Goal: Task Accomplishment & Management: Manage account settings

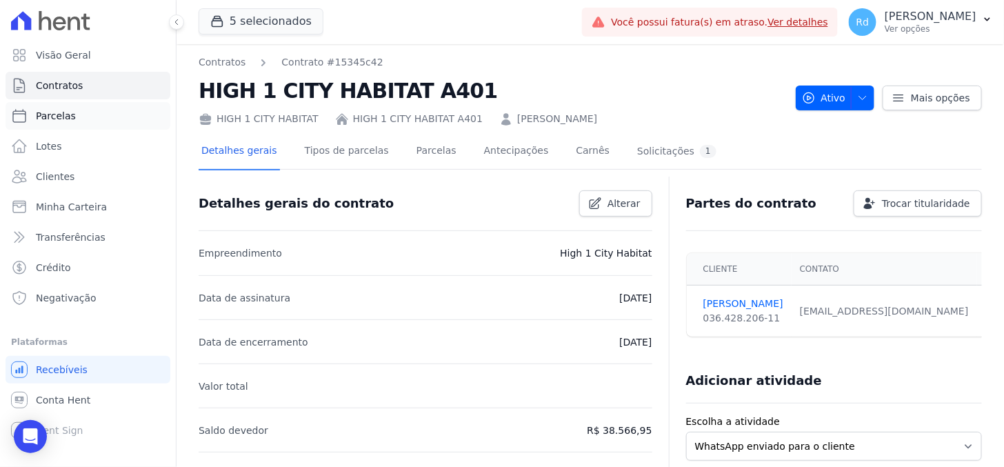
click at [88, 125] on link "Parcelas" at bounding box center [88, 116] width 165 height 28
select select
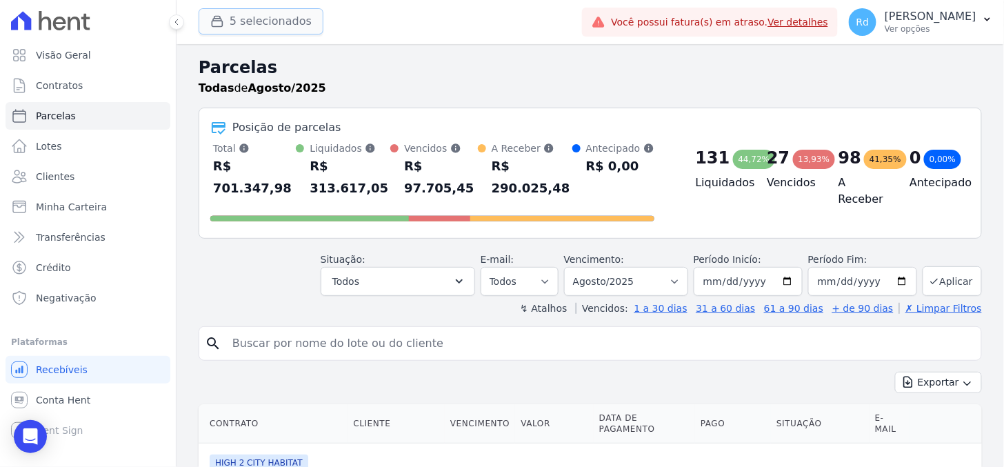
click at [299, 32] on button "5 selecionados" at bounding box center [261, 21] width 125 height 26
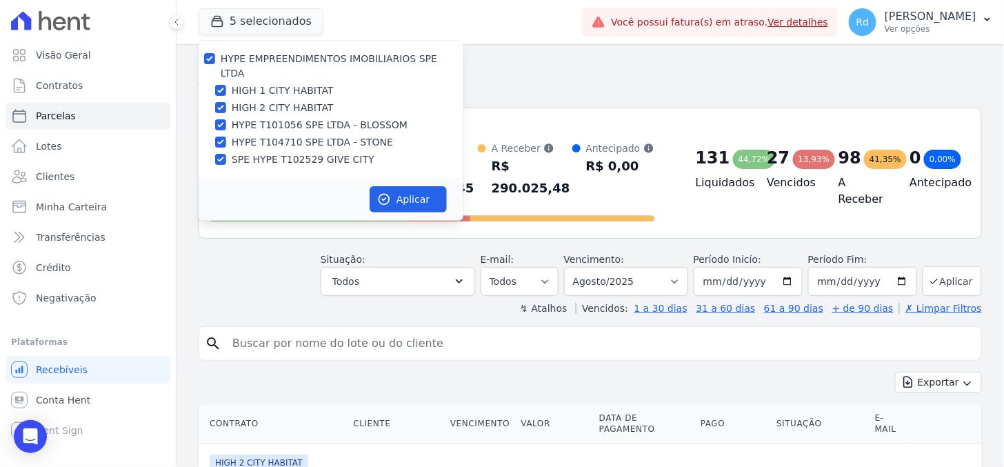
click at [530, 84] on div "Todas de Agosto/2025" at bounding box center [591, 88] width 784 height 17
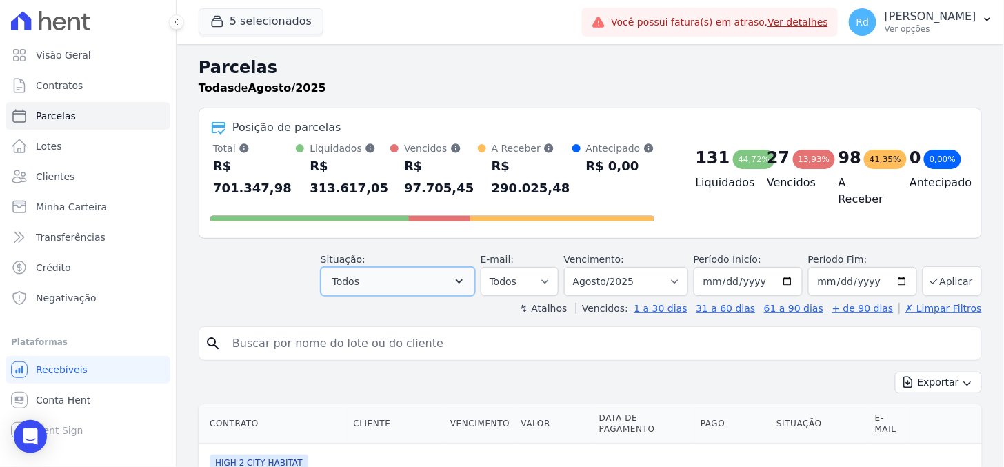
click at [442, 274] on button "Todos" at bounding box center [398, 281] width 155 height 29
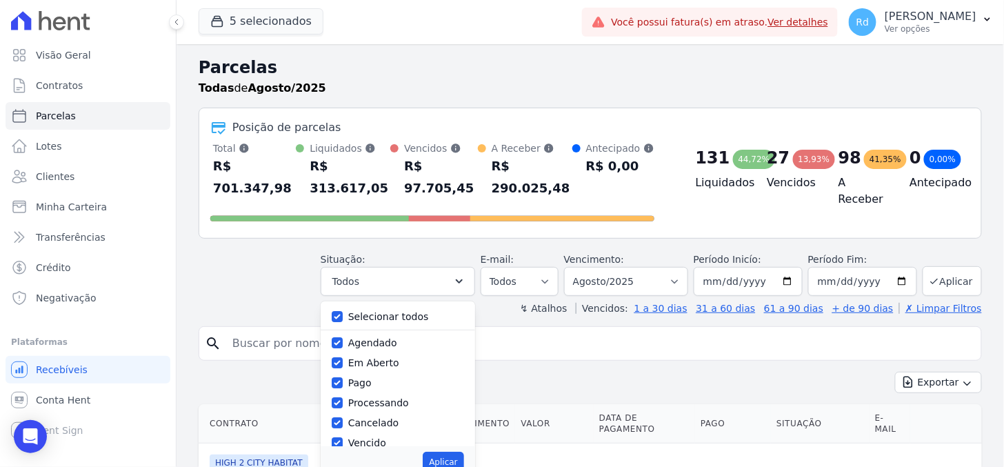
click at [403, 311] on label "Selecionar todos" at bounding box center [388, 316] width 81 height 11
click at [343, 311] on input "Selecionar todos" at bounding box center [337, 316] width 11 height 11
checkbox input "false"
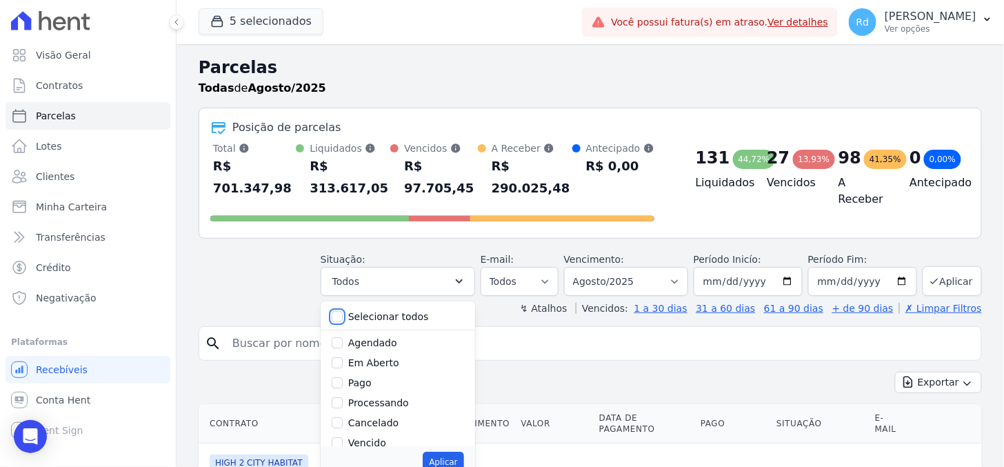
checkbox input "false"
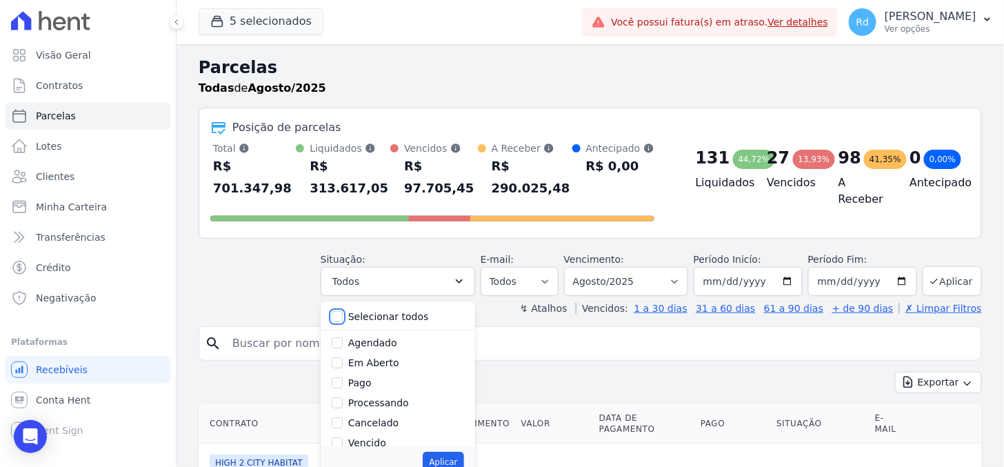
checkbox input "false"
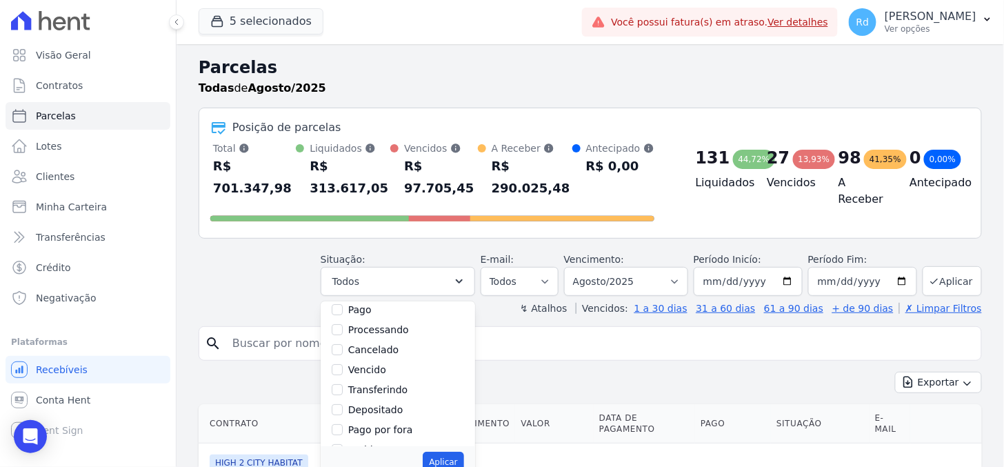
scroll to position [77, 0]
click at [397, 401] on label "Depositado" at bounding box center [375, 406] width 55 height 11
click at [343, 401] on input "Depositado" at bounding box center [337, 406] width 11 height 11
checkbox input "true"
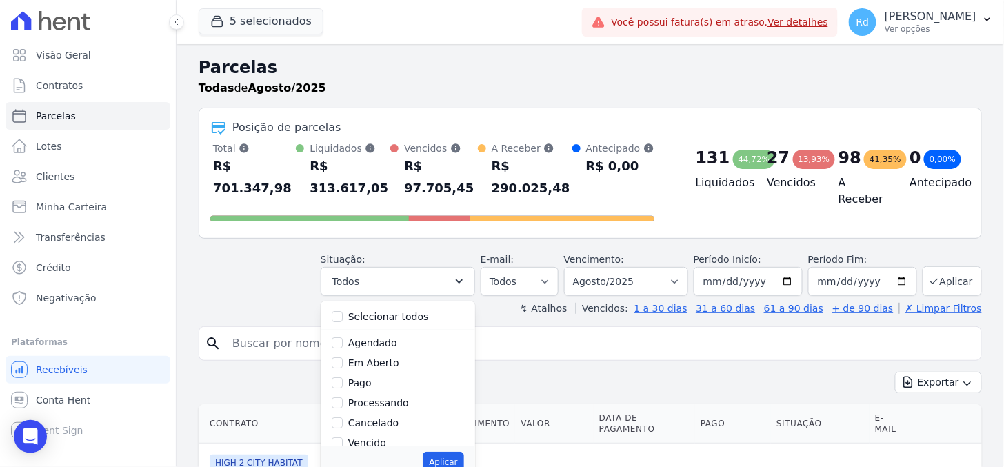
click at [356, 373] on div "Pago" at bounding box center [398, 383] width 132 height 20
click at [372, 377] on label "Pago" at bounding box center [359, 382] width 23 height 11
click at [343, 377] on input "Pago" at bounding box center [337, 382] width 11 height 11
checkbox input "true"
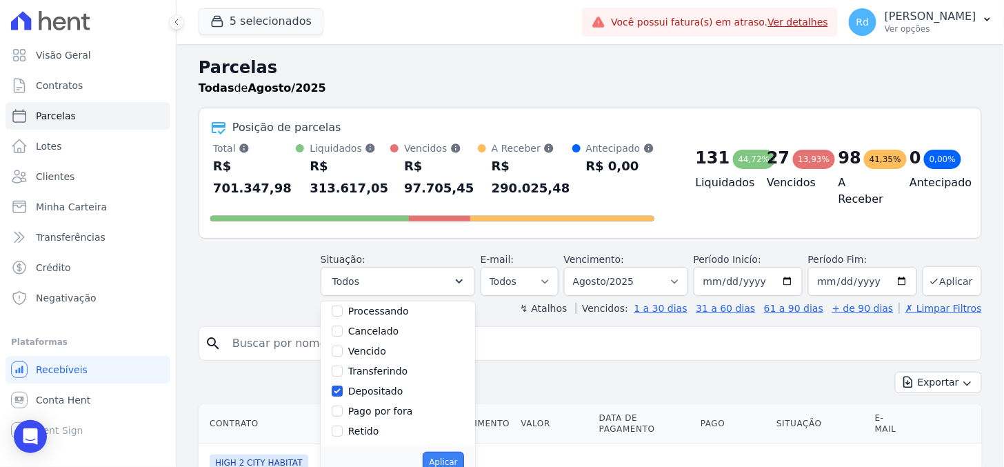
click at [463, 452] on button "Aplicar" at bounding box center [443, 462] width 41 height 21
select select "paid"
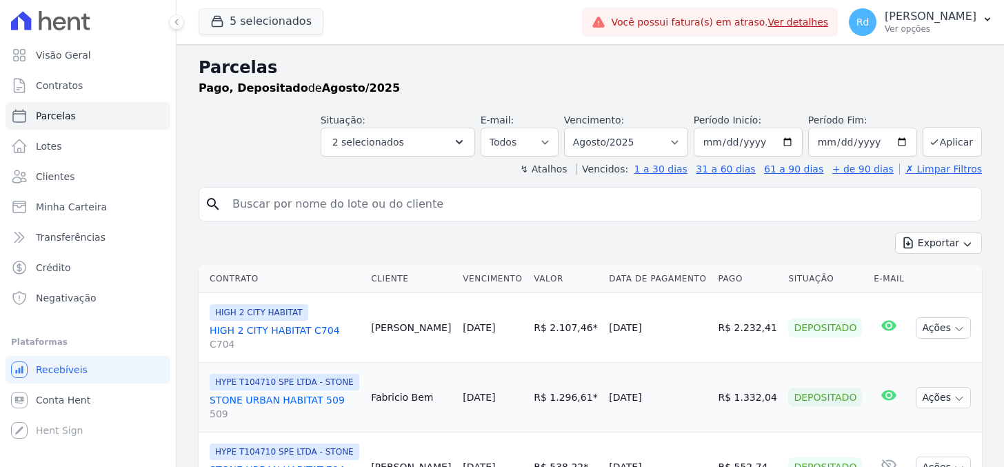
select select
click at [942, 246] on button "Exportar" at bounding box center [938, 242] width 87 height 21
click at [951, 301] on span "Exportar CSV" at bounding box center [937, 299] width 73 height 14
click at [65, 208] on span "Minha Carteira" at bounding box center [71, 207] width 71 height 14
click at [71, 185] on link "Clientes" at bounding box center [88, 177] width 165 height 28
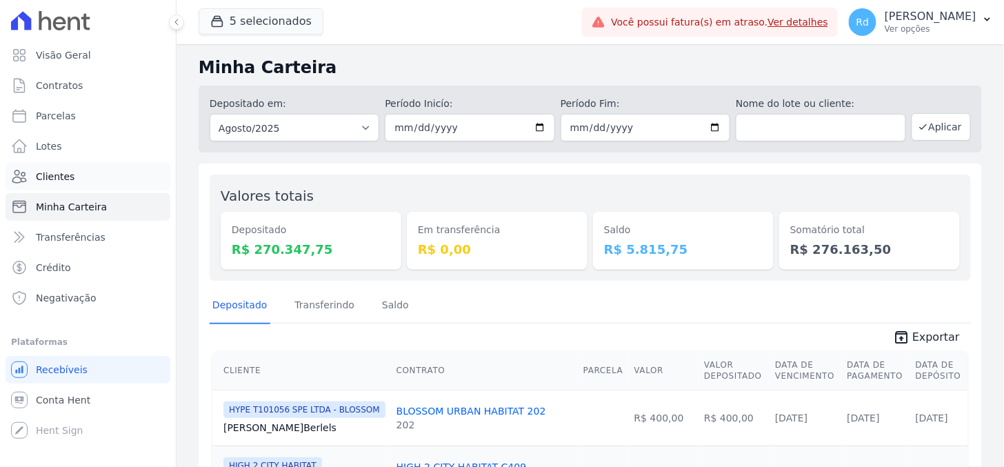
click at [75, 180] on link "Clientes" at bounding box center [88, 177] width 165 height 28
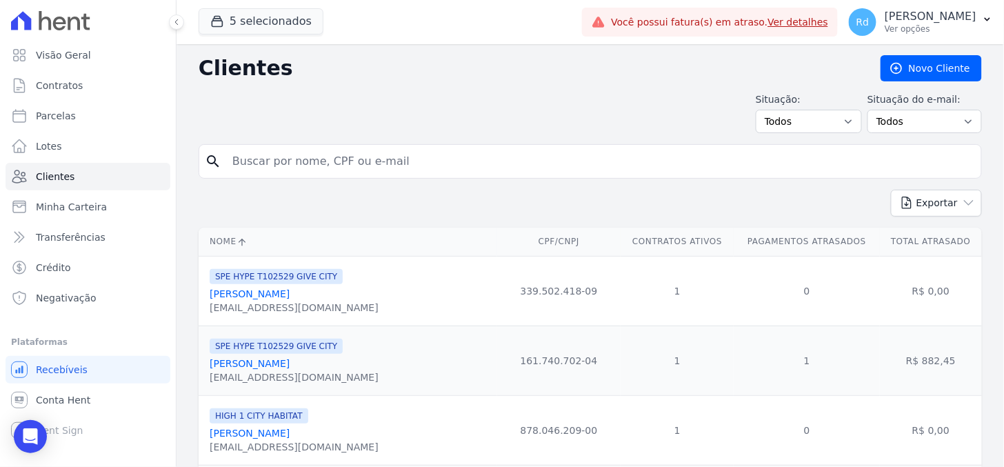
click at [322, 155] on input "search" at bounding box center [600, 162] width 752 height 28
paste input "Barbara Fernandes Hoffmann Schmidt"
type input "Barbara Fernandes Hoffmann Schmidt"
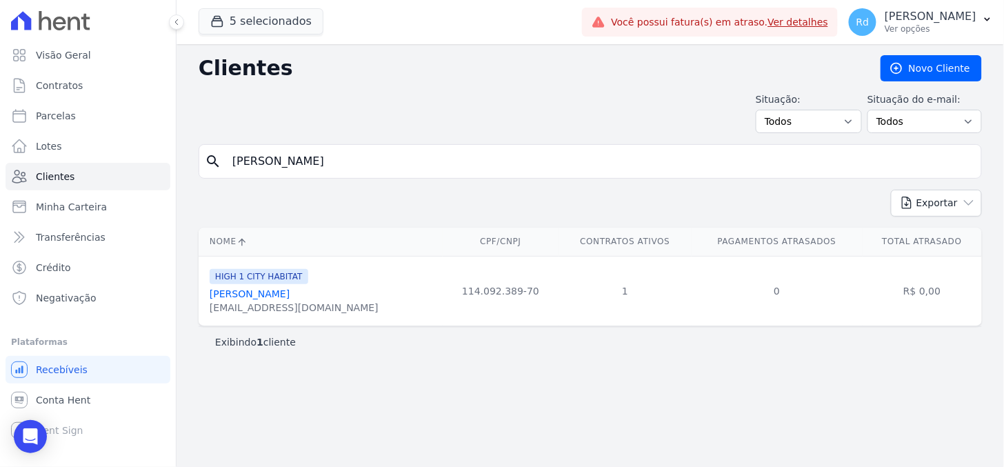
click at [290, 299] on link "Barbara Fernandes Hoffmann Schmidt" at bounding box center [250, 293] width 80 height 11
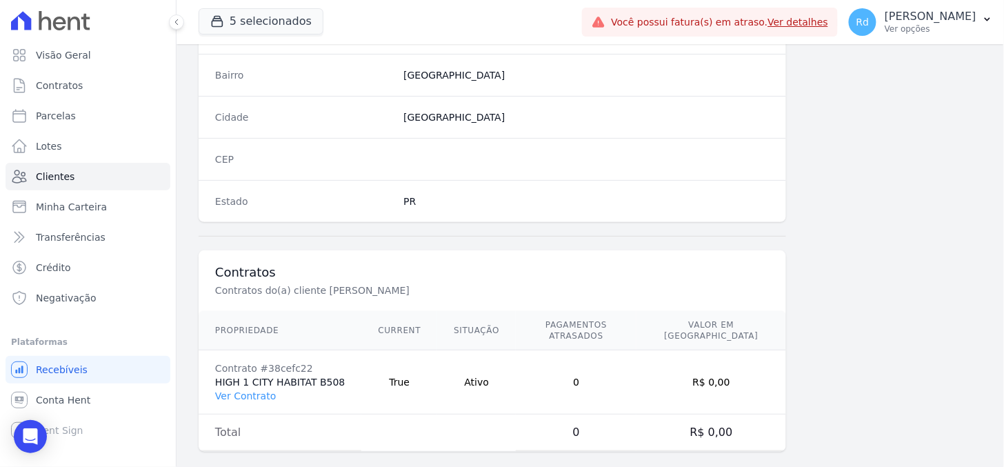
scroll to position [825, 0]
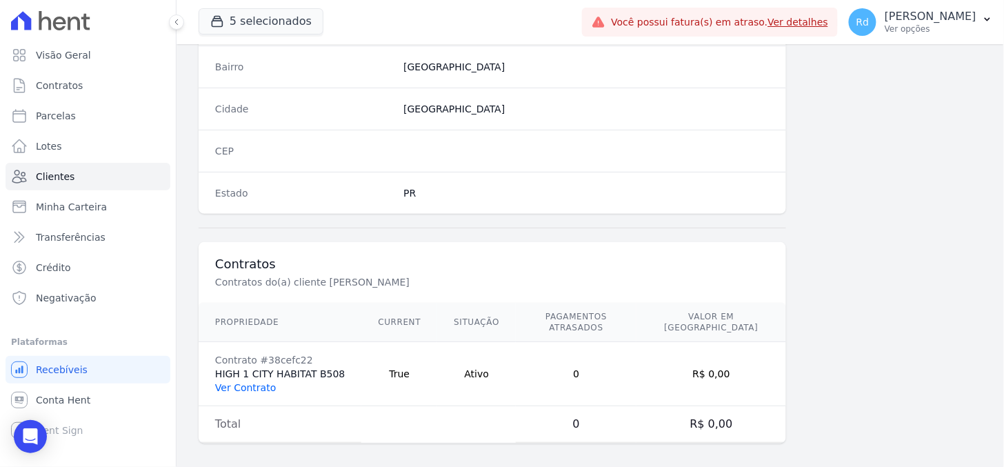
click at [259, 382] on link "Ver Contrato" at bounding box center [245, 387] width 61 height 11
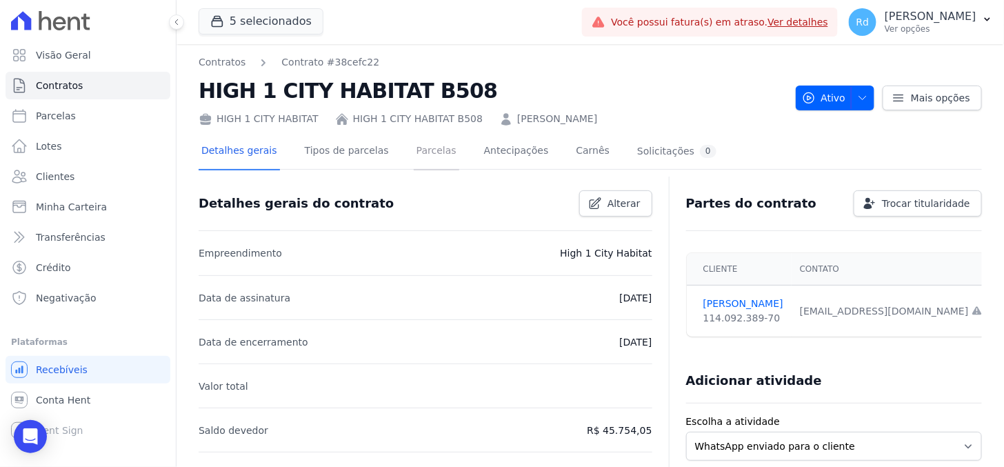
click at [414, 157] on link "Parcelas" at bounding box center [437, 152] width 46 height 37
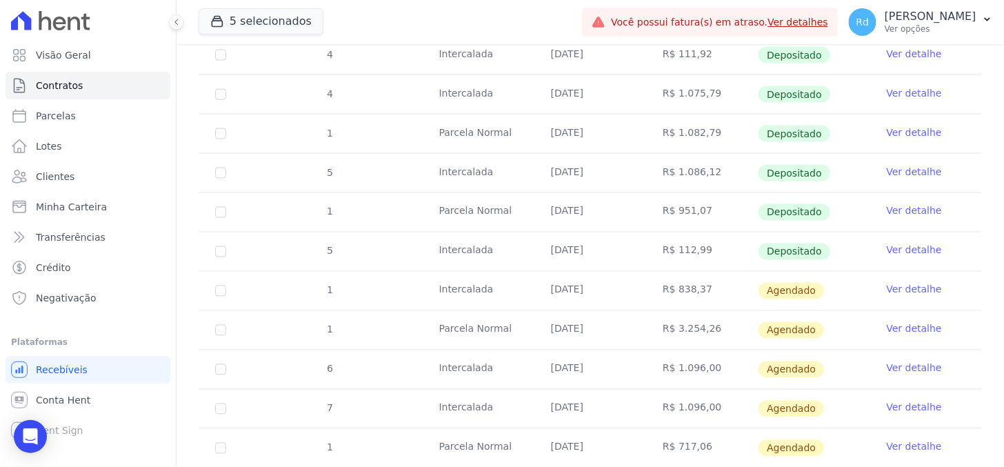
scroll to position [613, 0]
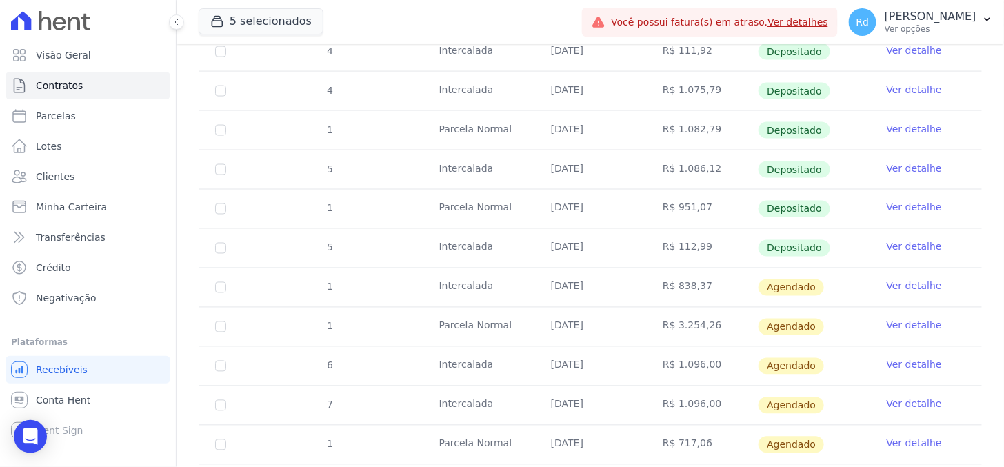
drag, startPoint x: 664, startPoint y: 162, endPoint x: 708, endPoint y: 169, distance: 45.4
click at [708, 169] on td "R$ 1.086,12" at bounding box center [702, 169] width 112 height 39
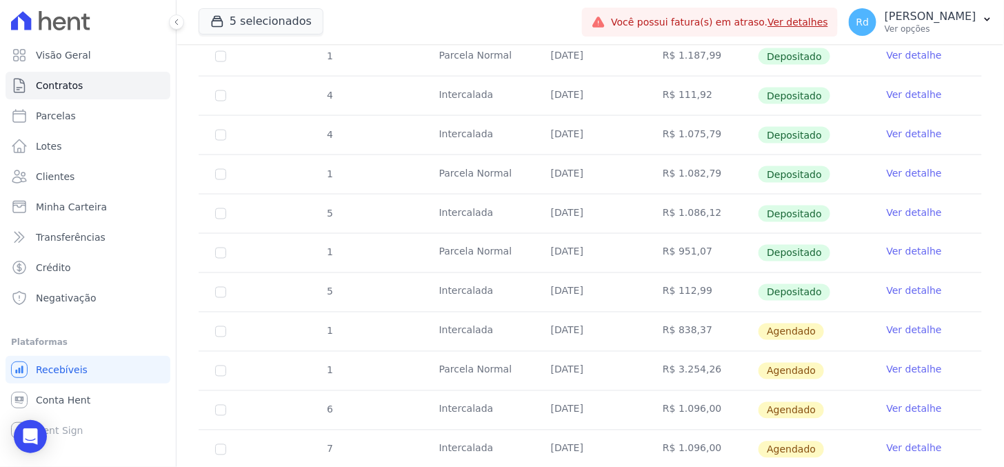
scroll to position [536, 0]
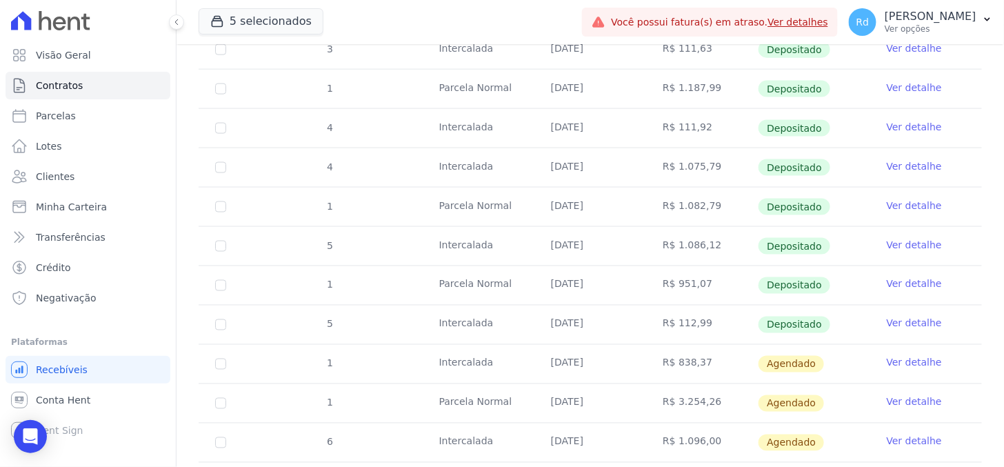
drag, startPoint x: 697, startPoint y: 197, endPoint x: 690, endPoint y: 193, distance: 7.7
click at [690, 193] on td "R$ 1.082,79" at bounding box center [702, 207] width 112 height 39
drag, startPoint x: 690, startPoint y: 193, endPoint x: 678, endPoint y: 161, distance: 34.5
click at [678, 161] on td "R$ 1.075,79" at bounding box center [702, 167] width 112 height 39
drag, startPoint x: 678, startPoint y: 161, endPoint x: 678, endPoint y: 124, distance: 36.6
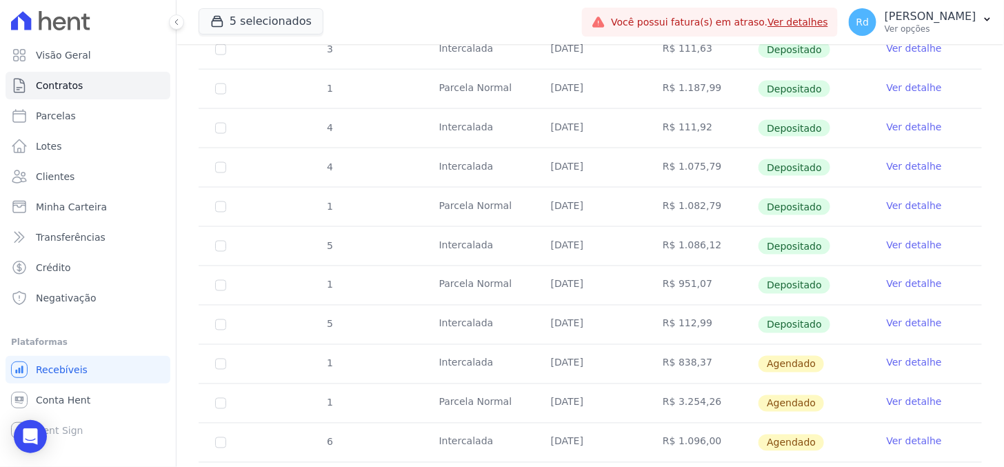
click at [678, 124] on td "R$ 111,92" at bounding box center [702, 128] width 112 height 39
drag, startPoint x: 670, startPoint y: 126, endPoint x: 699, endPoint y: 126, distance: 29.7
click at [699, 126] on td "R$ 111,92" at bounding box center [702, 128] width 112 height 39
click at [79, 181] on link "Clientes" at bounding box center [88, 177] width 165 height 28
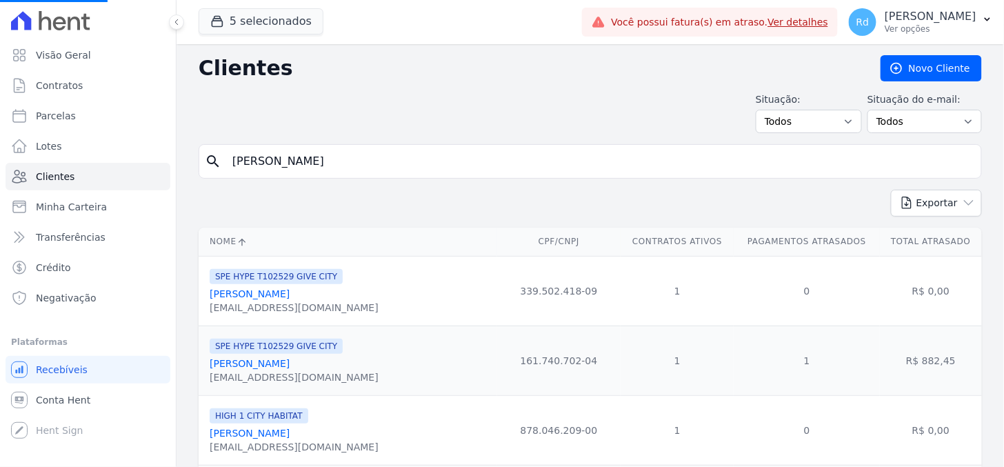
click at [445, 152] on input "Barbara Fernandes Hoffmann Schmidt" at bounding box center [600, 162] width 752 height 28
click at [446, 159] on input "search" at bounding box center [600, 162] width 752 height 28
click at [442, 159] on input "search" at bounding box center [600, 162] width 752 height 28
paste input "Diego Rodrigo Da Silva"
type input "Diego Rodrigo Da Silva"
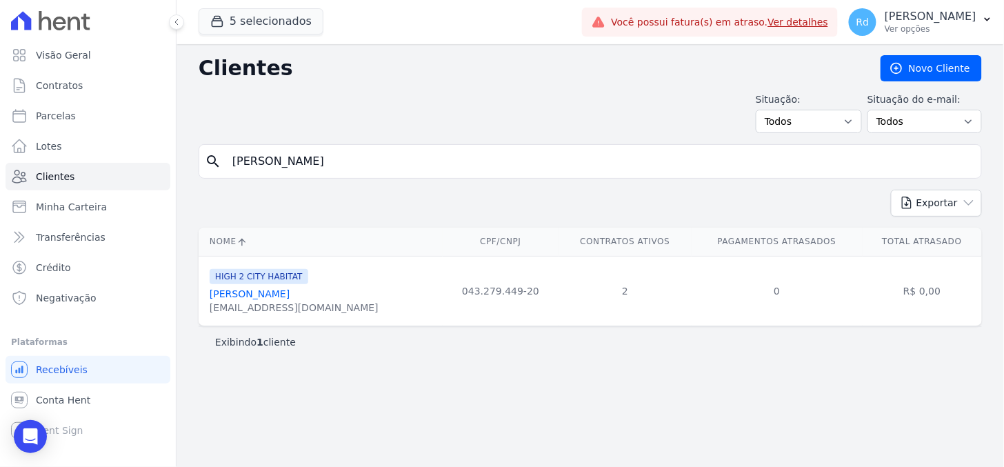
click at [252, 297] on link "Diego Rodrigo Da Silva" at bounding box center [250, 293] width 80 height 11
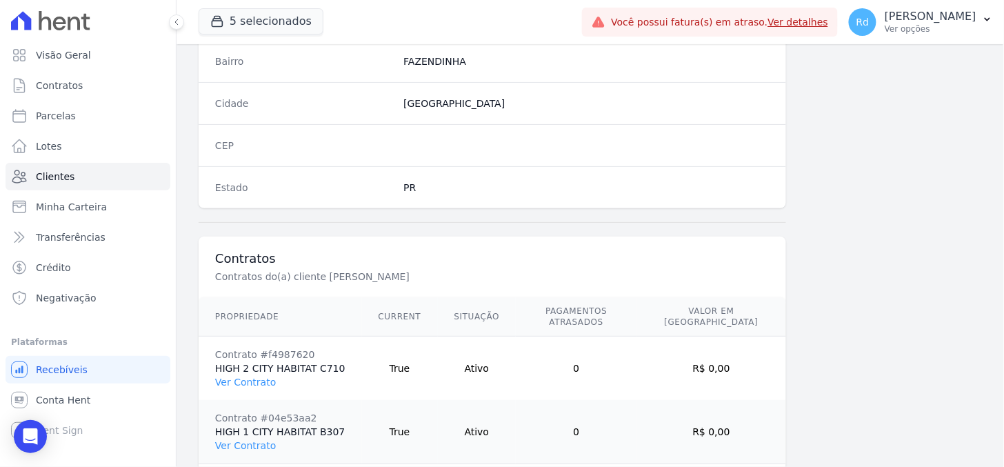
scroll to position [888, 0]
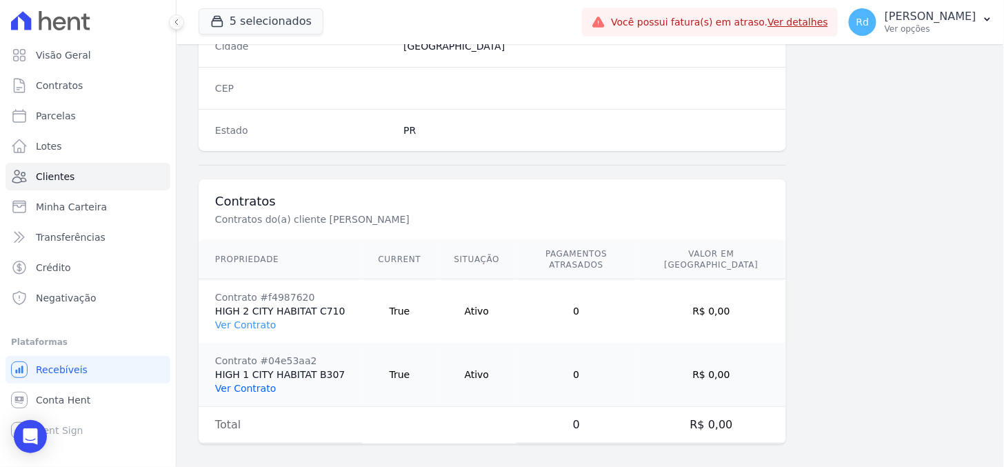
click at [244, 383] on link "Ver Contrato" at bounding box center [245, 388] width 61 height 11
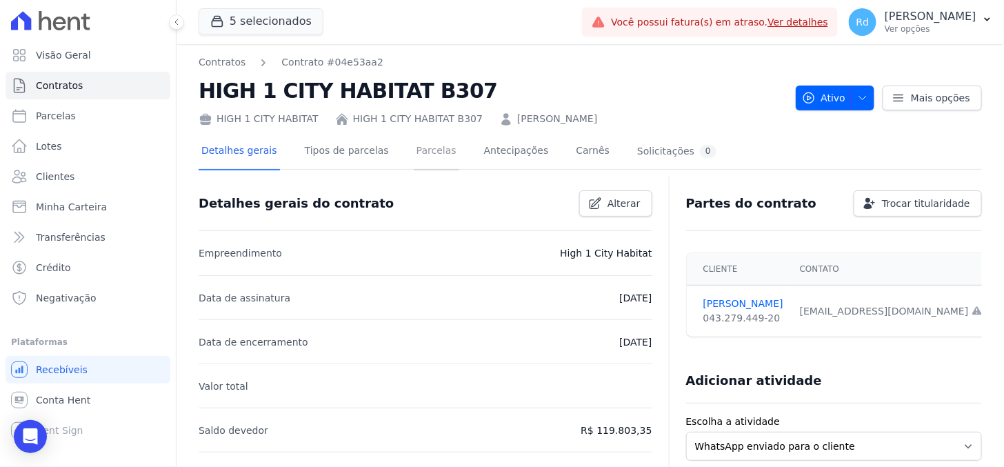
click at [428, 156] on link "Parcelas" at bounding box center [437, 152] width 46 height 37
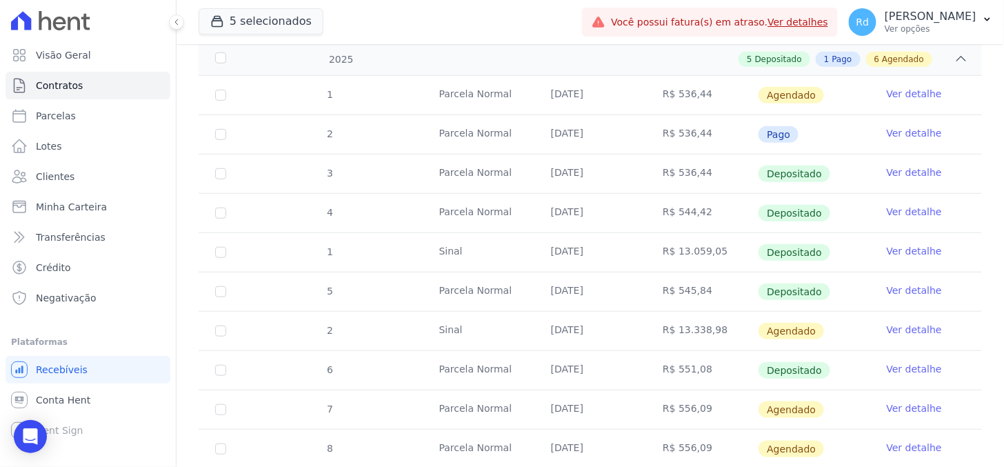
scroll to position [292, 0]
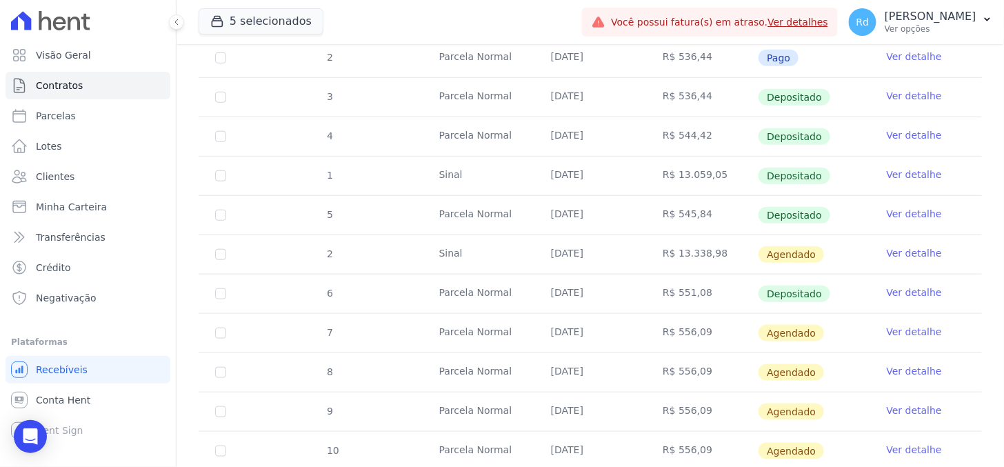
click at [877, 300] on td "Ver detalhe" at bounding box center [927, 294] width 112 height 39
click at [887, 290] on link "Ver detalhe" at bounding box center [914, 293] width 55 height 14
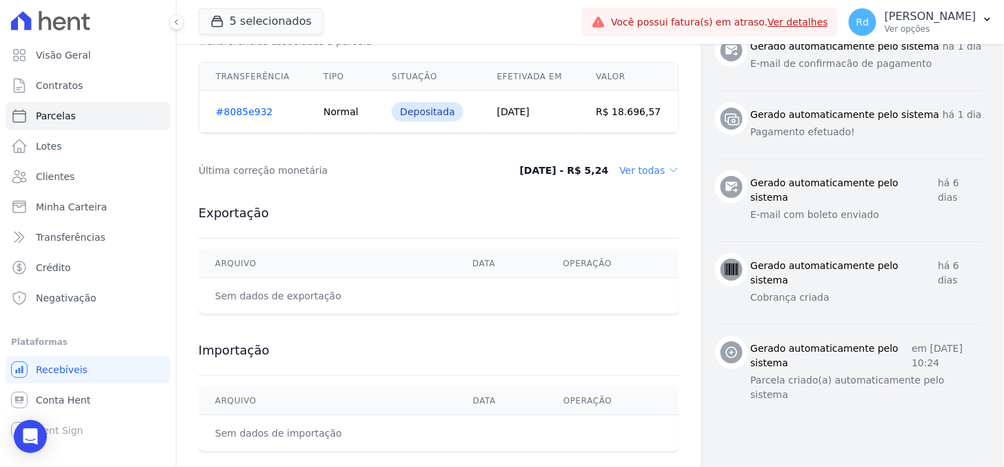
scroll to position [604, 0]
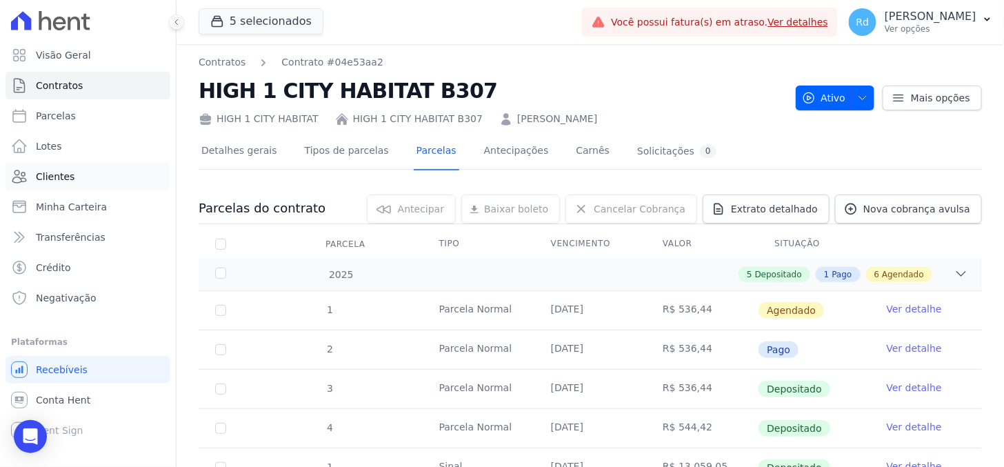
click at [67, 178] on span "Clientes" at bounding box center [55, 177] width 39 height 14
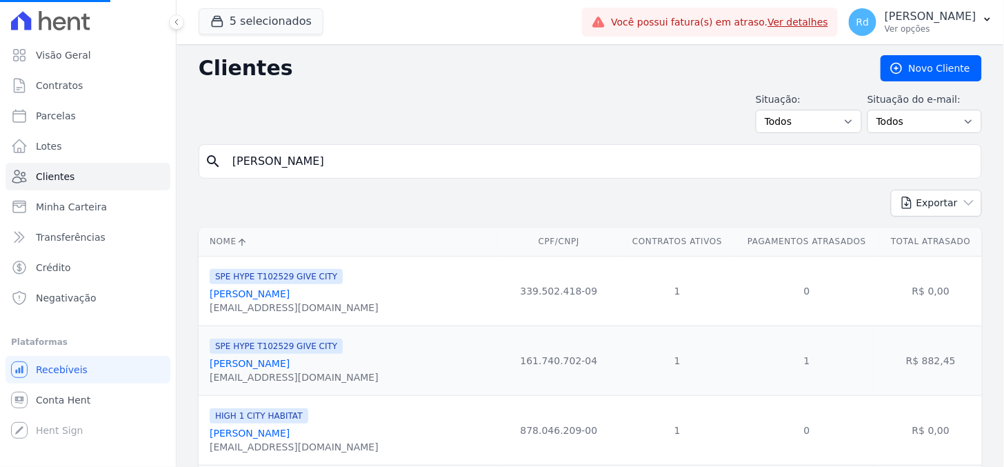
click at [367, 159] on input "Diego Rodrigo Da Silva" at bounding box center [600, 162] width 752 height 28
click at [367, 159] on input "search" at bounding box center [600, 162] width 752 height 28
paste input "Eros Fhelipe de Jesus Pereira"
type input "Eros Fhelipe de Jesus Pereira"
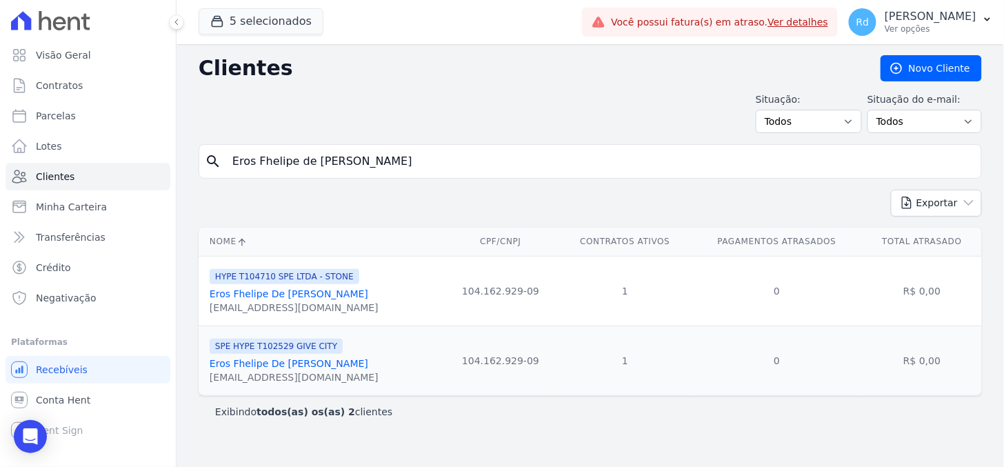
click at [291, 295] on link "Eros Fhelipe De Jesus Pereira" at bounding box center [289, 293] width 159 height 11
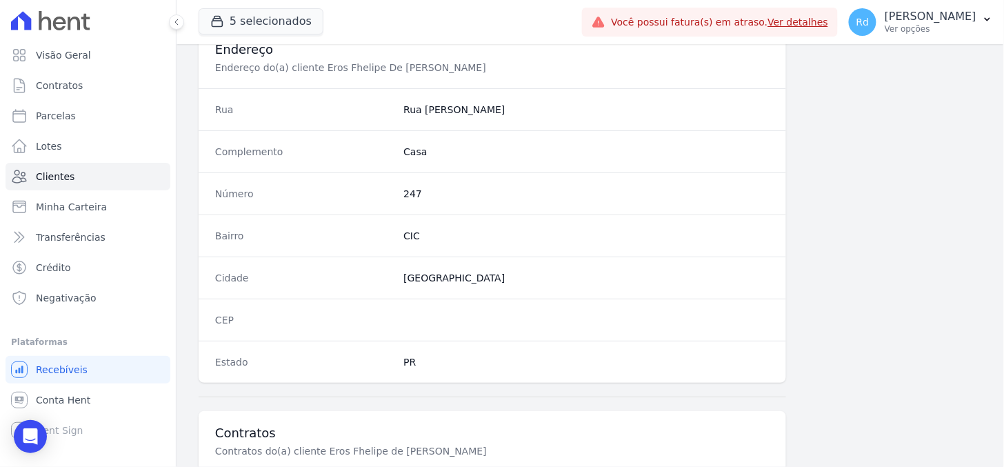
scroll to position [825, 0]
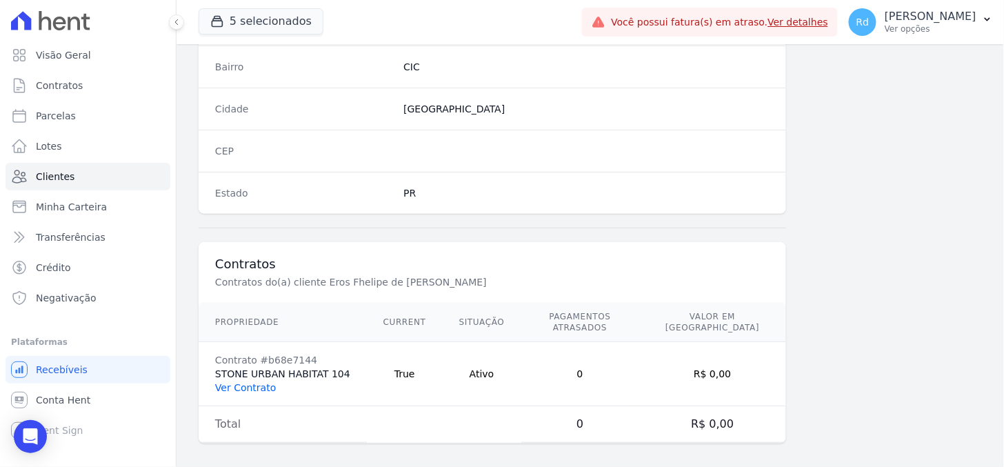
click at [249, 382] on link "Ver Contrato" at bounding box center [245, 387] width 61 height 11
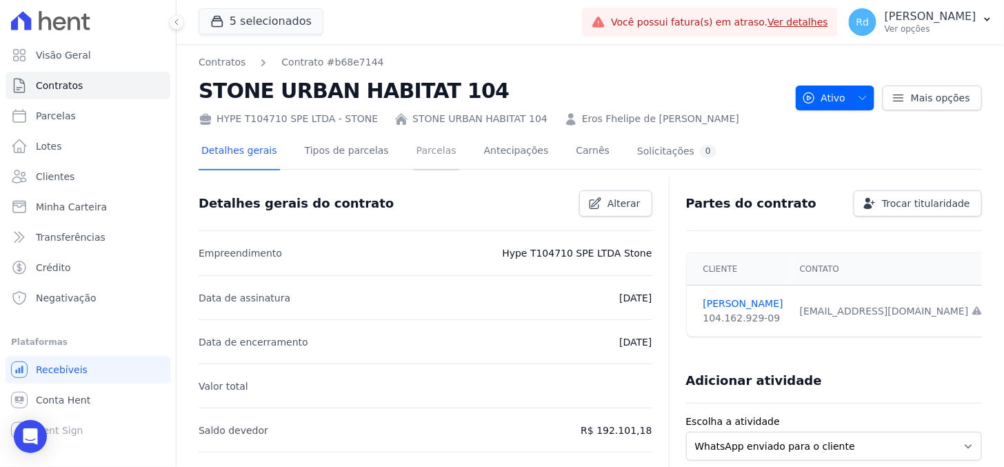
click at [414, 152] on link "Parcelas" at bounding box center [437, 152] width 46 height 37
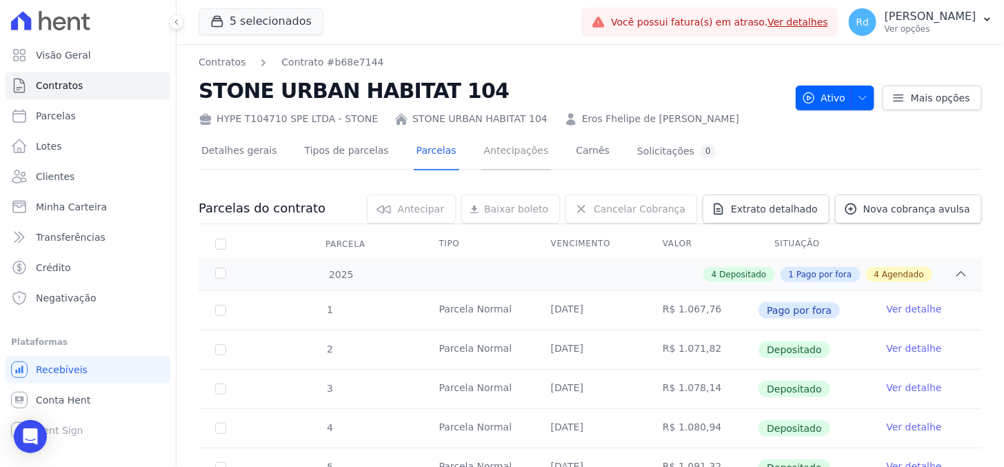
click at [495, 150] on link "Antecipações" at bounding box center [516, 152] width 70 height 37
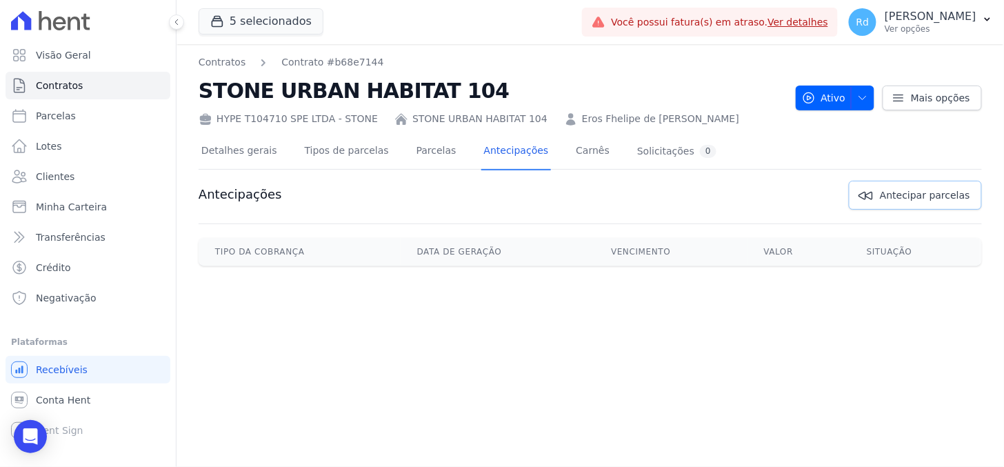
click at [891, 205] on link "Antecipar parcelas" at bounding box center [915, 195] width 133 height 29
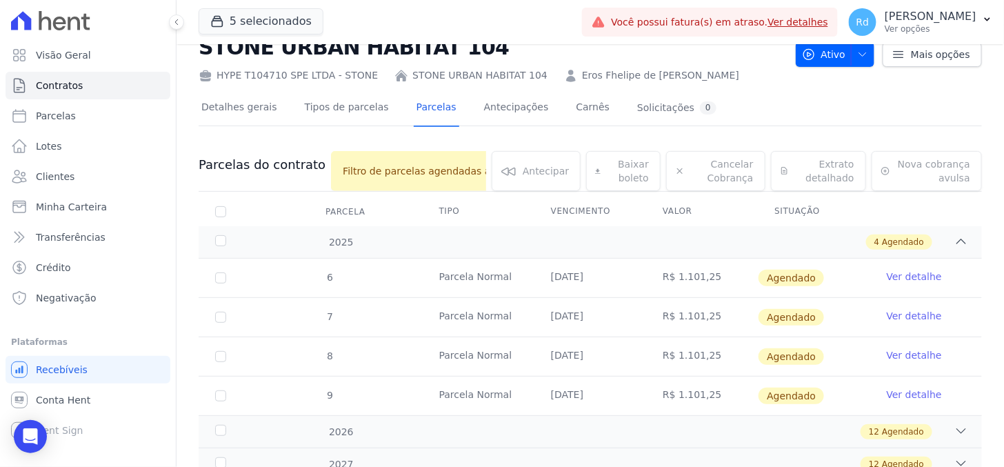
scroll to position [129, 0]
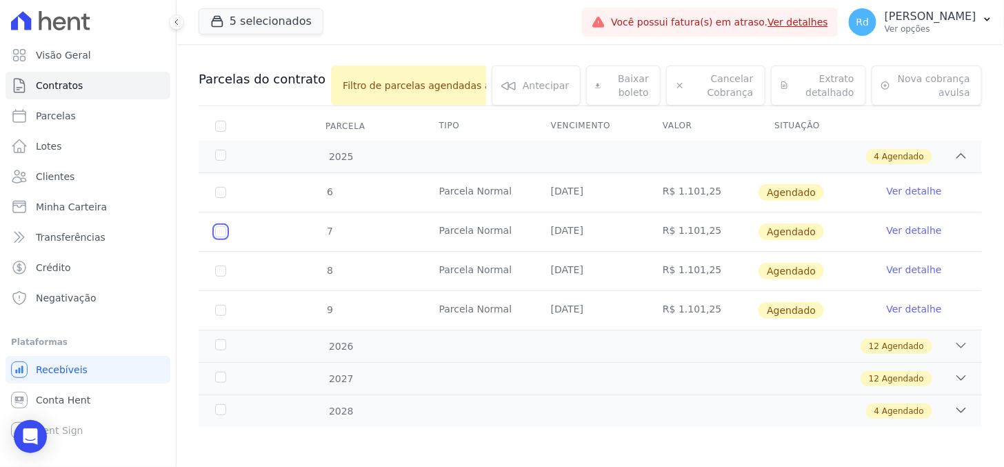
click at [217, 198] on input "checkbox" at bounding box center [220, 192] width 11 height 11
checkbox input "true"
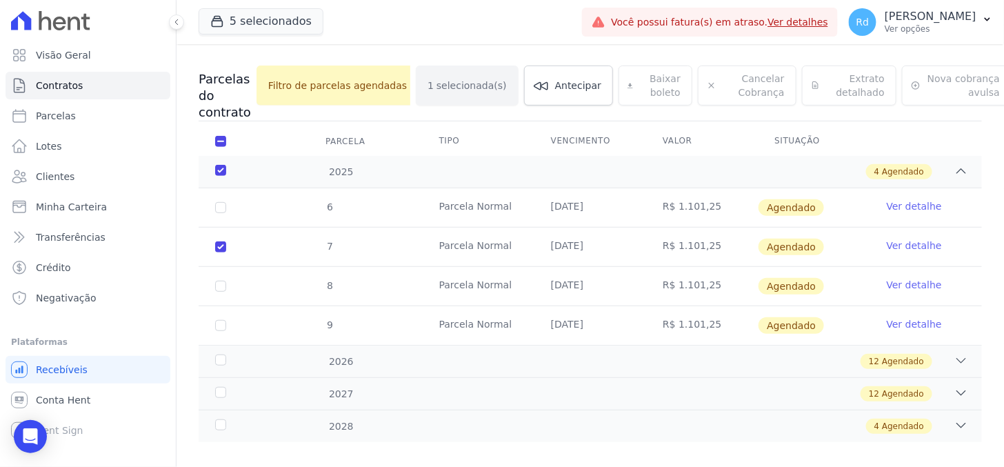
drag, startPoint x: 708, startPoint y: 244, endPoint x: 669, endPoint y: 244, distance: 38.6
click at [669, 244] on td "R$ 1.101,25" at bounding box center [702, 247] width 112 height 39
copy td "1.101,25"
drag, startPoint x: 507, startPoint y: 33, endPoint x: 499, endPoint y: 37, distance: 9.3
click at [507, 33] on div "5 selecionados HYPE EMPREENDIMENTOS IMOBILIARIOS SPE LTDA HIGH 1 CITY HABITAT H…" at bounding box center [388, 22] width 378 height 46
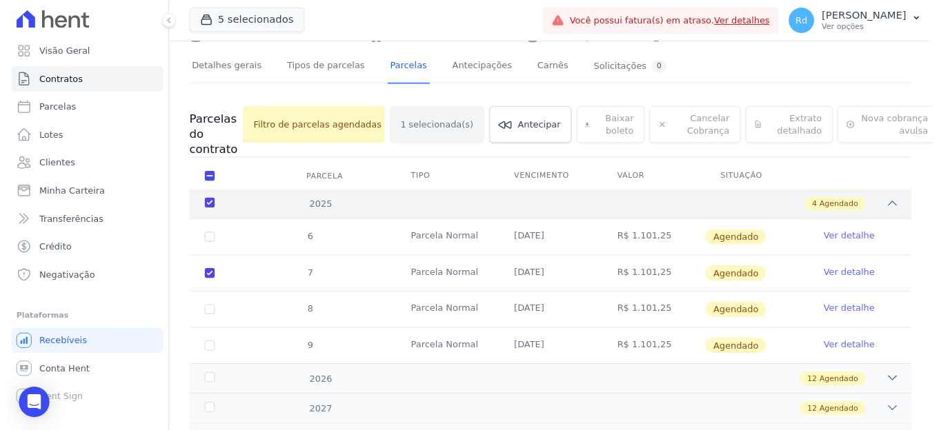
scroll to position [52, 0]
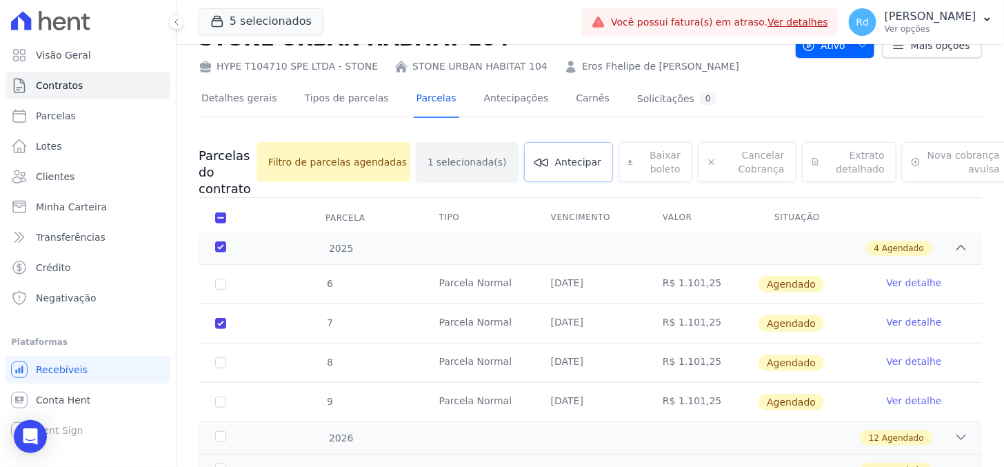
click at [555, 157] on span "Antecipar" at bounding box center [578, 162] width 46 height 14
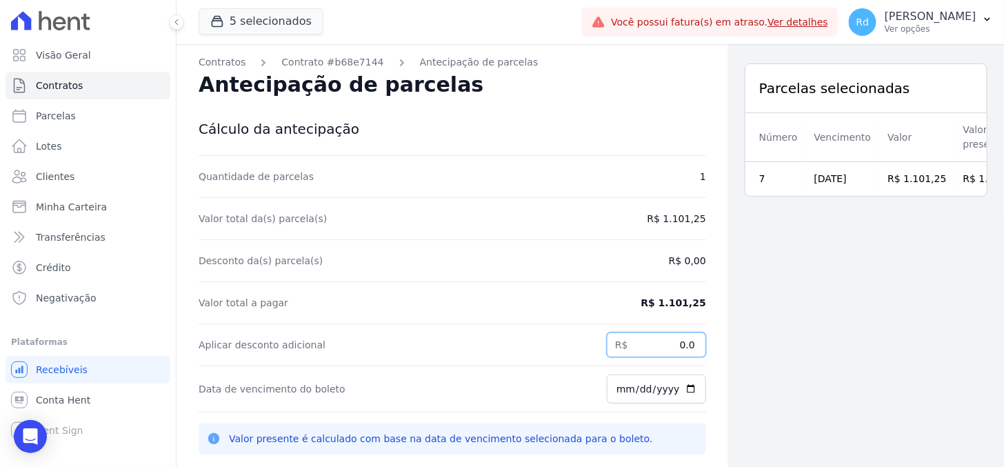
drag, startPoint x: 677, startPoint y: 339, endPoint x: 713, endPoint y: 335, distance: 36.1
click at [713, 335] on div "Contratos Contrato #b68e7144 Antecipação de parcelas Antecipação de parcelas Cá…" at bounding box center [453, 277] width 552 height 467
paste input "29.62"
type input "29.62"
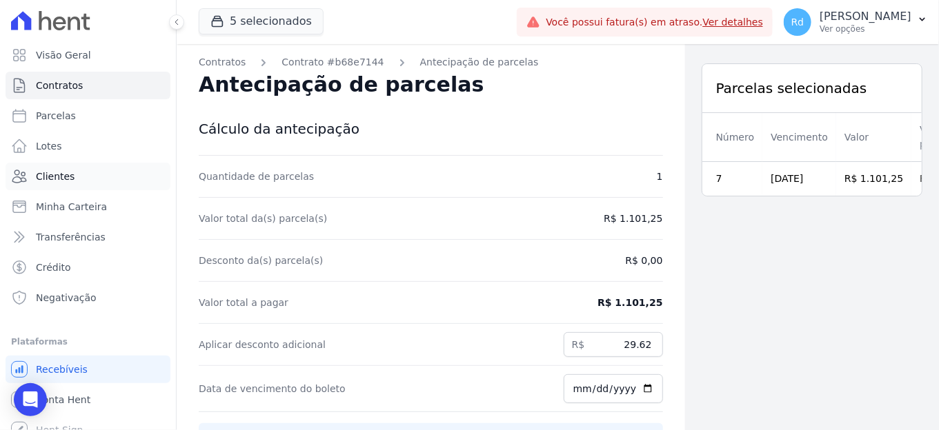
click at [61, 168] on link "Clientes" at bounding box center [88, 177] width 165 height 28
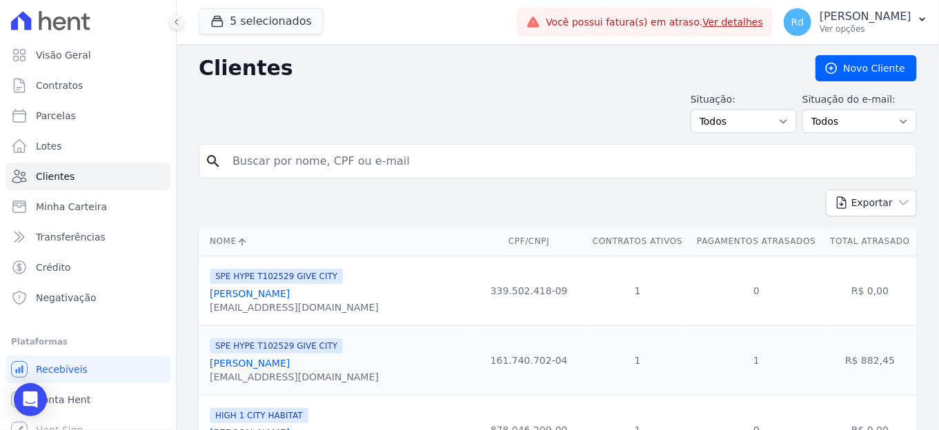
click at [326, 165] on input "search" at bounding box center [567, 162] width 686 height 28
type input "aline p"
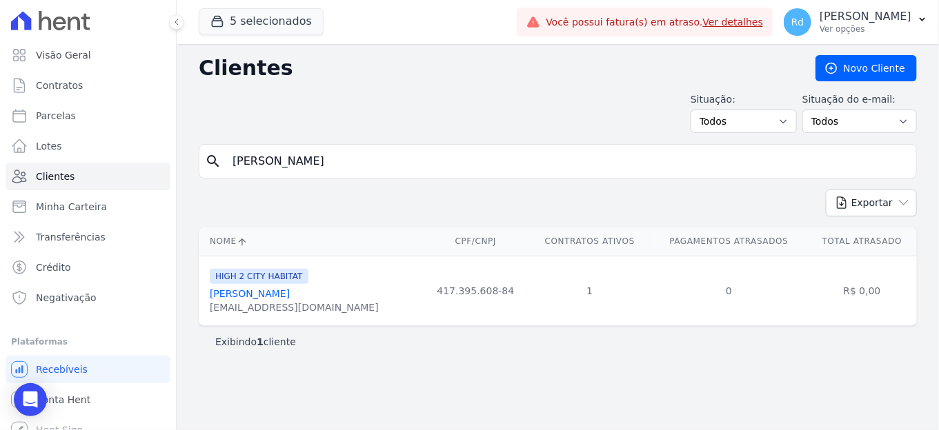
click at [237, 292] on link "[PERSON_NAME]" at bounding box center [250, 293] width 80 height 11
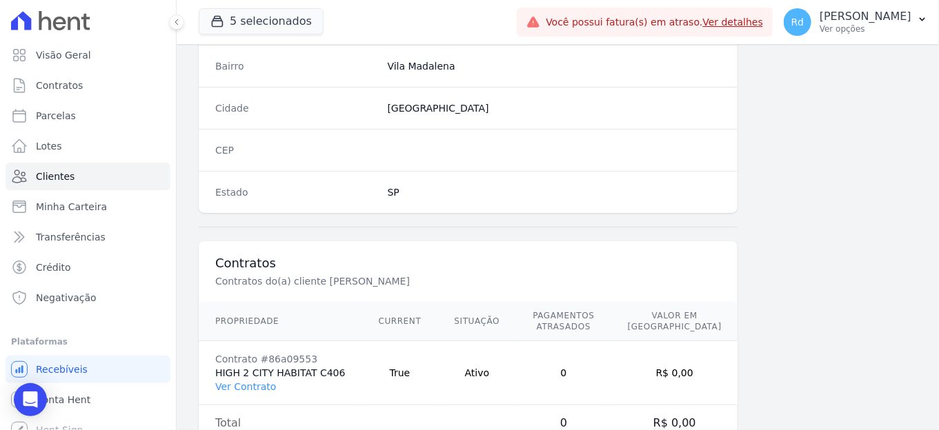
scroll to position [865, 0]
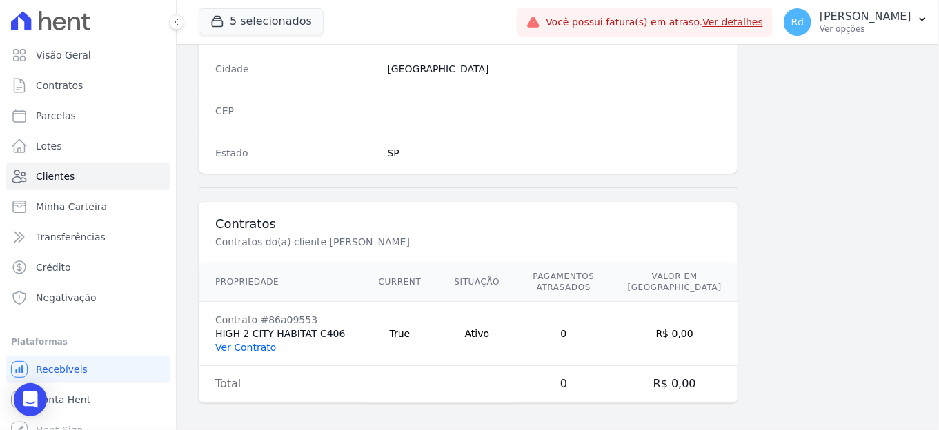
click at [261, 342] on link "Ver Contrato" at bounding box center [245, 347] width 61 height 11
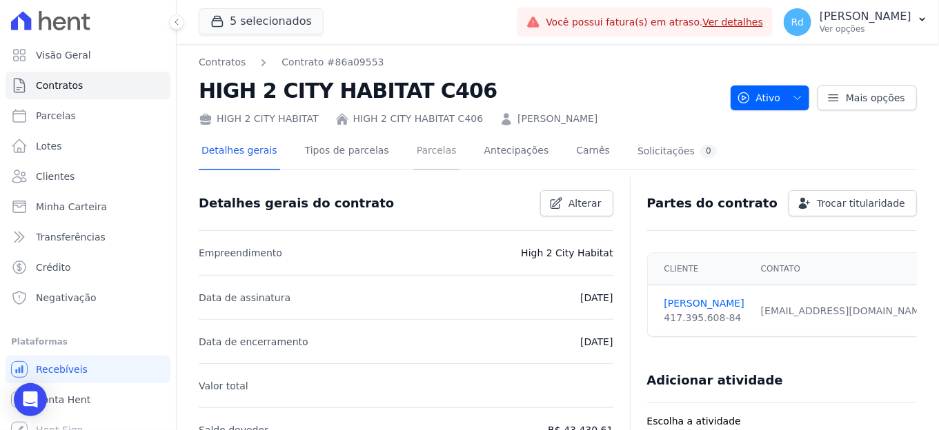
click at [417, 153] on link "Parcelas" at bounding box center [437, 152] width 46 height 37
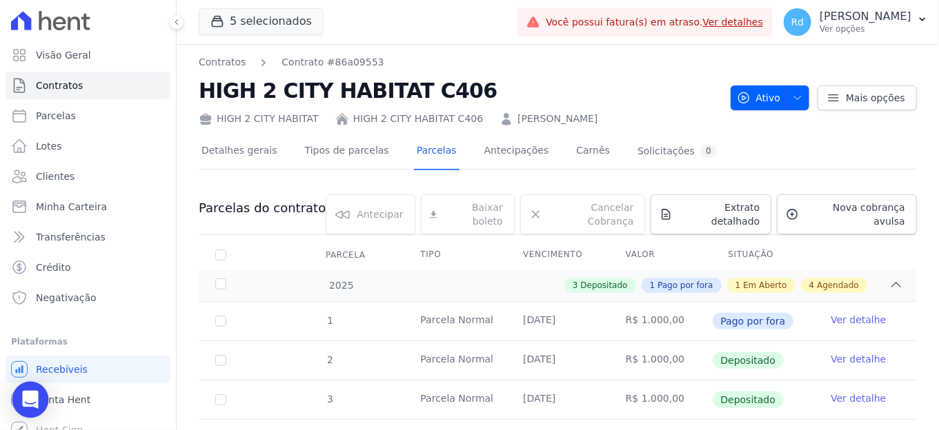
click at [26, 394] on icon "Open Intercom Messenger" at bounding box center [30, 400] width 16 height 18
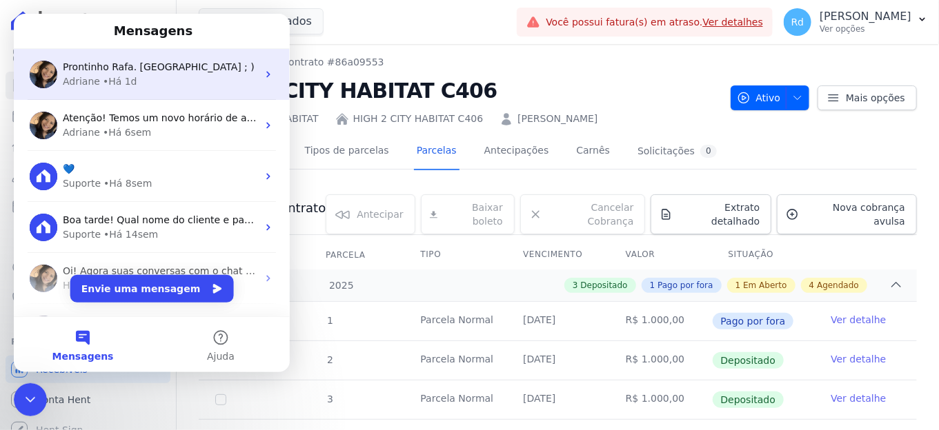
click at [120, 94] on div "Prontinho Rafa. Parcela descartada. ; ) Adriane • Há 1d" at bounding box center [152, 74] width 276 height 51
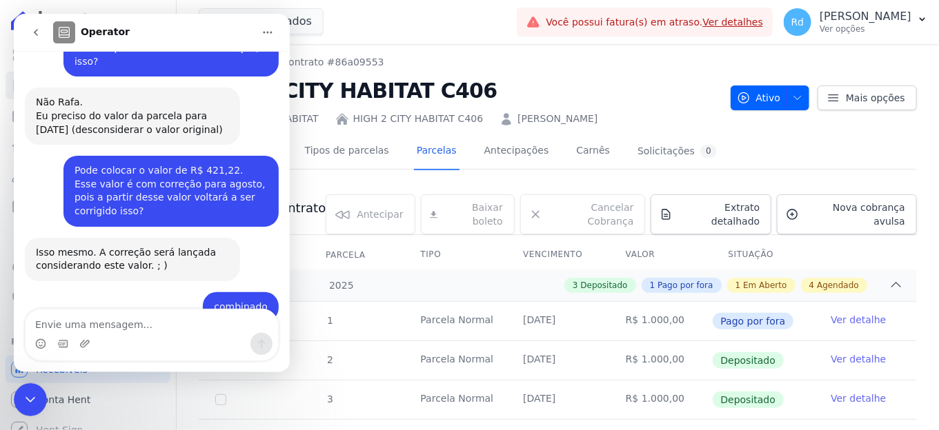
click at [79, 316] on textarea "Envie uma mensagem..." at bounding box center [152, 321] width 252 height 23
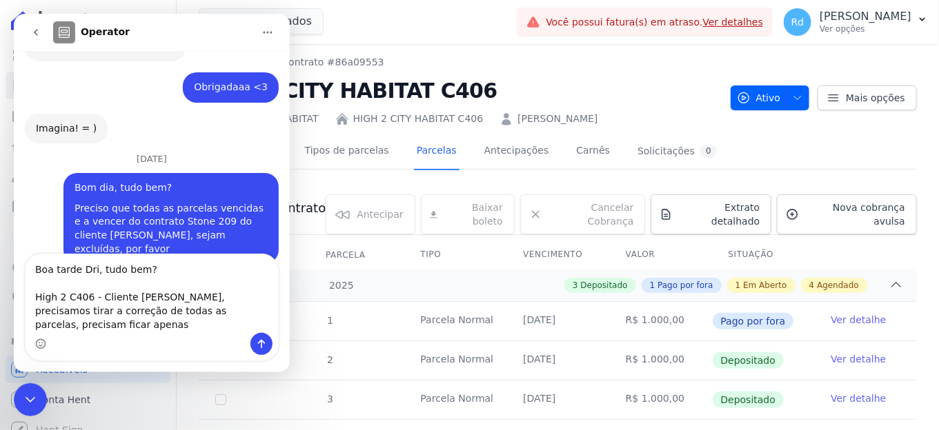
scroll to position [14259, 0]
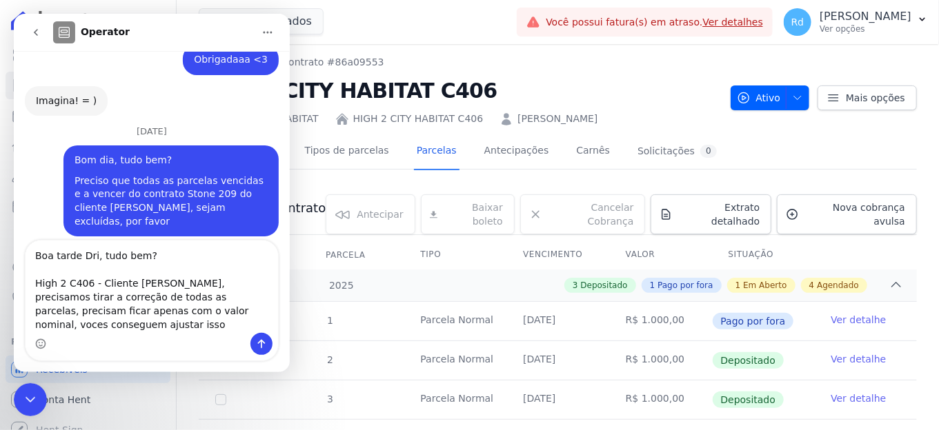
type textarea "Boa tarde Dri, tudo bem? High 2 C406 - Cliente Aline Pereira Couto, precisamos …"
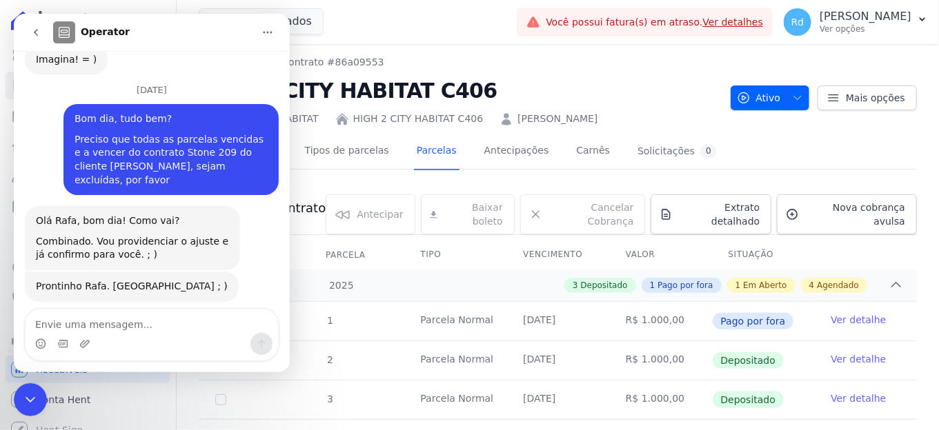
scroll to position [14325, 0]
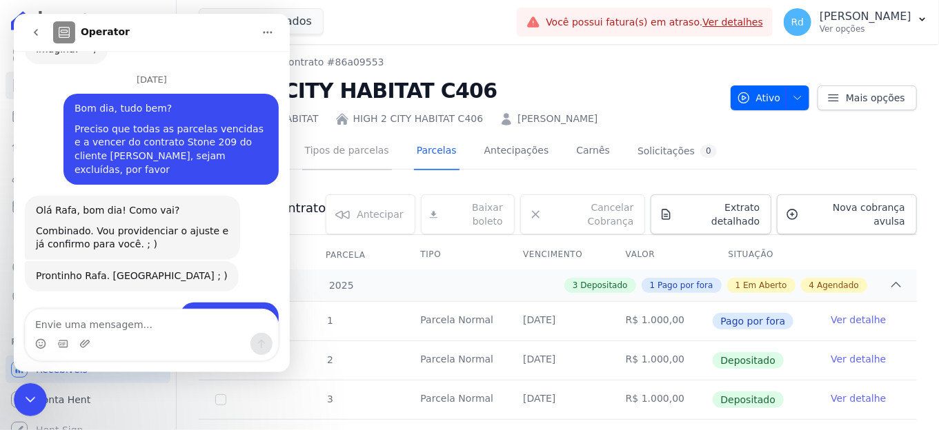
click at [330, 148] on link "Tipos de parcelas" at bounding box center [347, 152] width 90 height 37
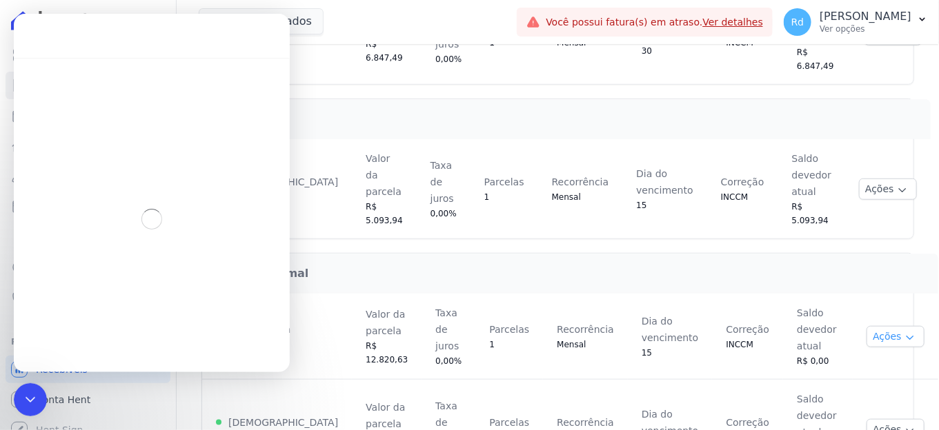
click at [866, 326] on button "Ações" at bounding box center [895, 336] width 58 height 21
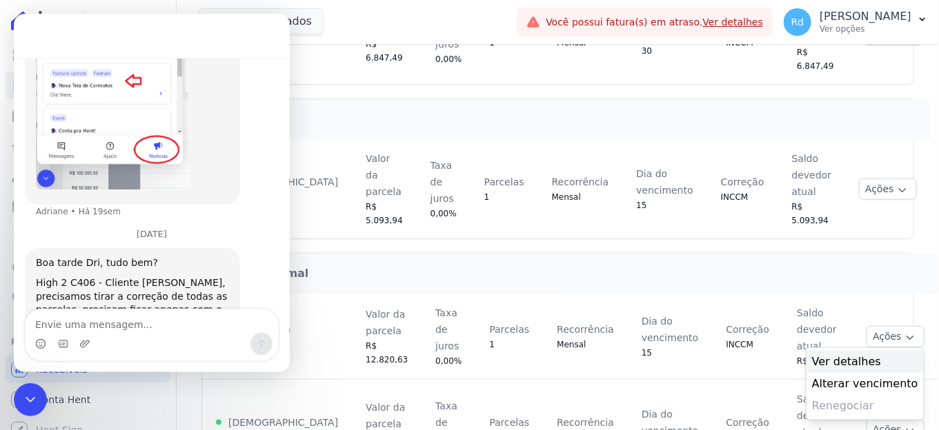
scroll to position [230, 0]
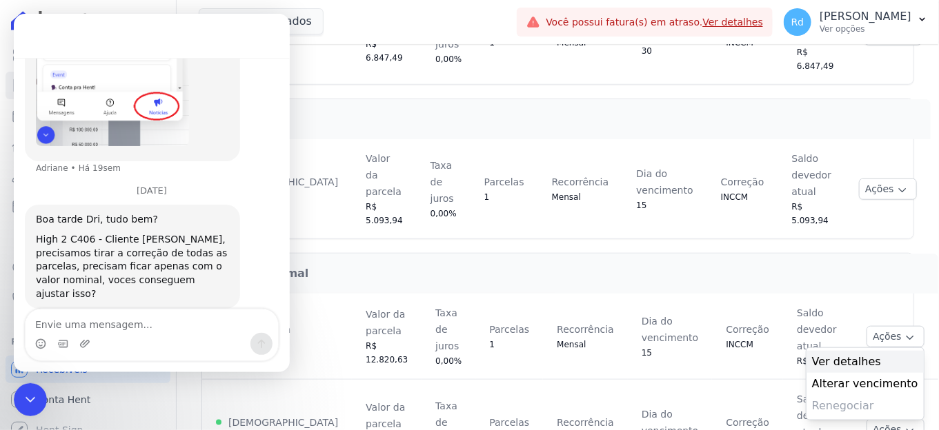
click at [846, 351] on div "Ver detalhes" at bounding box center [864, 362] width 117 height 22
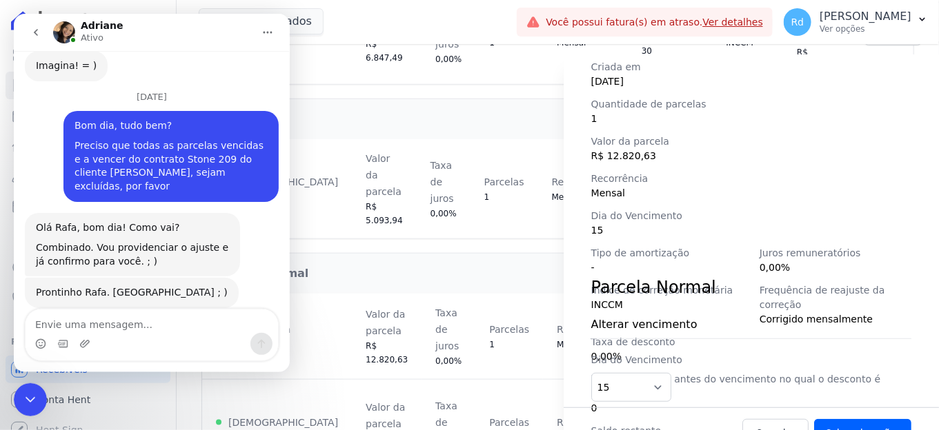
scroll to position [14283, 0]
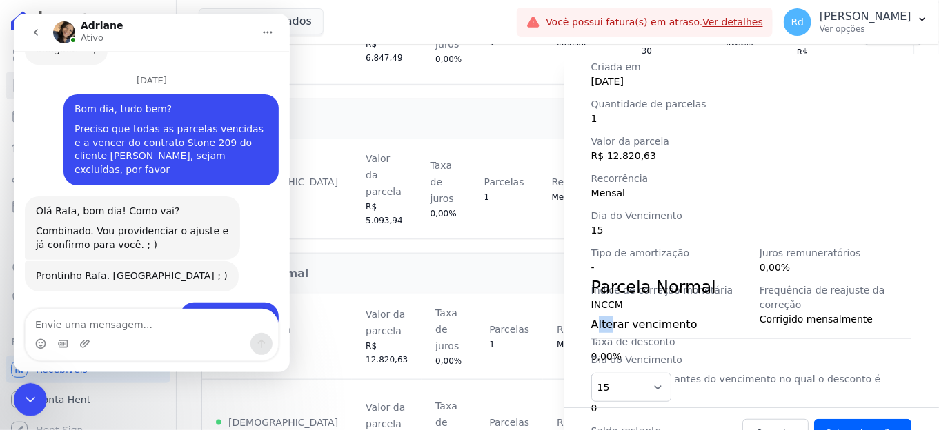
drag, startPoint x: 598, startPoint y: 307, endPoint x: 610, endPoint y: 308, distance: 12.4
click at [610, 308] on div "Alterar vencimento Dia do Vencimento 1 2 3 4 5 6 7 8 9 10 11 12 13 14 15 16 17 …" at bounding box center [751, 354] width 320 height 108
drag, startPoint x: 610, startPoint y: 308, endPoint x: 681, endPoint y: 313, distance: 70.6
click at [668, 317] on span "Alterar vencimento" at bounding box center [751, 325] width 320 height 17
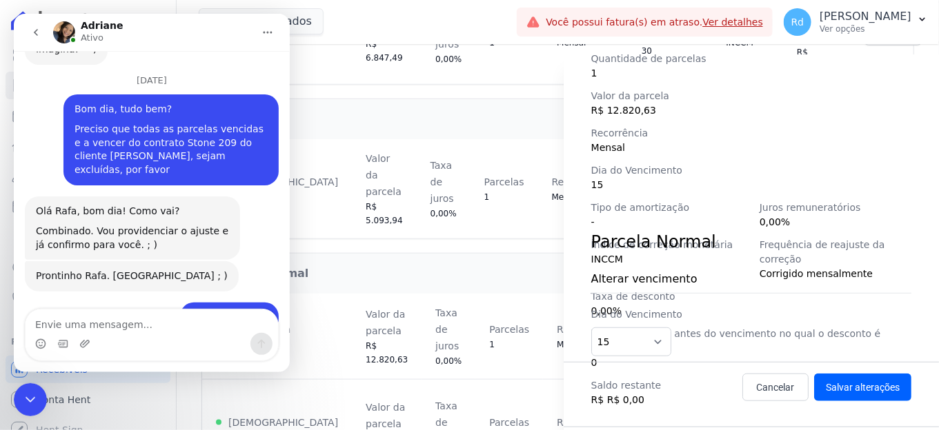
scroll to position [232, 0]
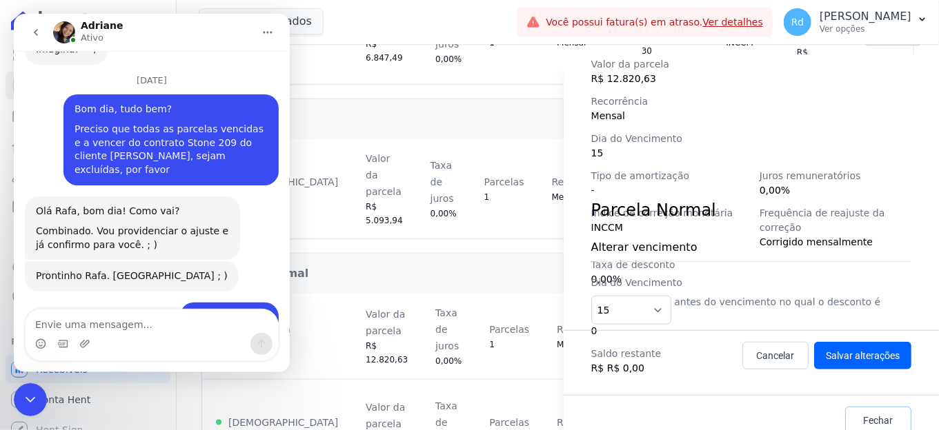
click at [846, 407] on link "Fechar" at bounding box center [878, 421] width 66 height 28
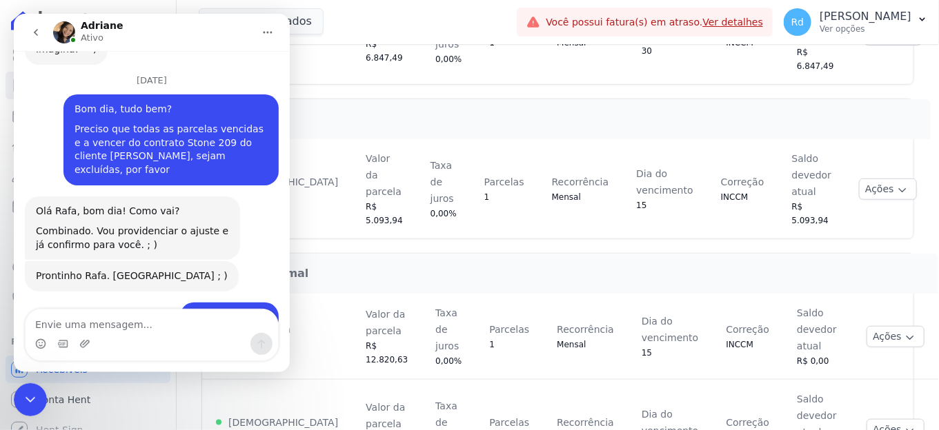
click at [30, 409] on div "Encerramento do Messenger da Intercom" at bounding box center [30, 399] width 33 height 33
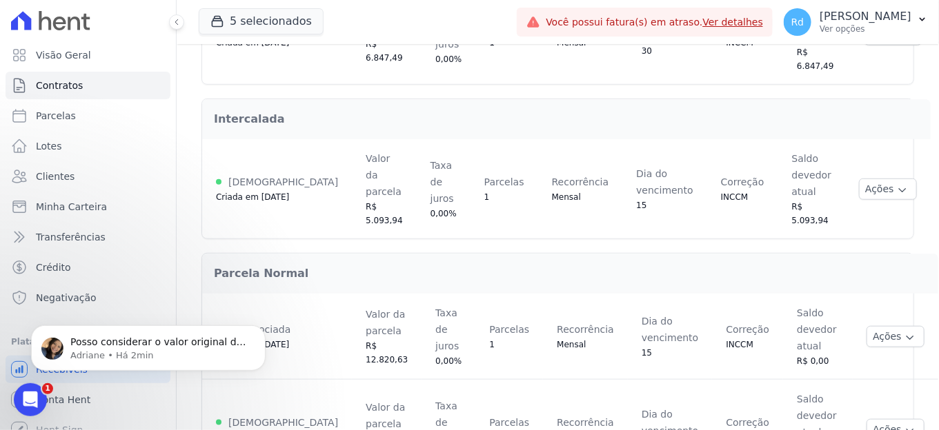
scroll to position [14410, 0]
click at [29, 401] on icon "Abertura do Messenger da Intercom" at bounding box center [30, 399] width 23 height 23
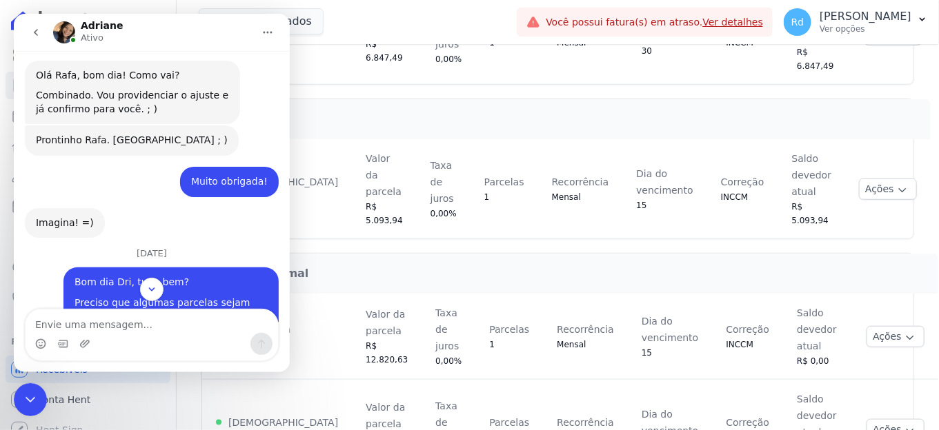
scroll to position [14433, 0]
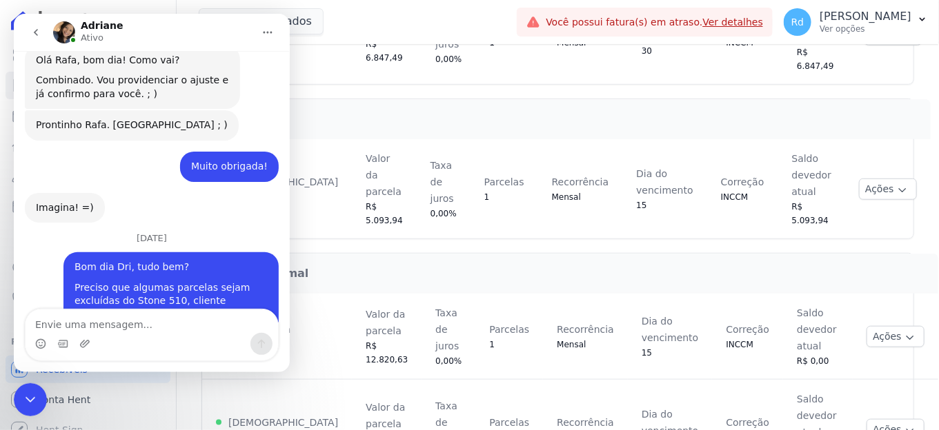
click at [113, 326] on textarea "Envie uma mensagem..." at bounding box center [152, 321] width 252 height 23
type textarea "Isso mesmo"
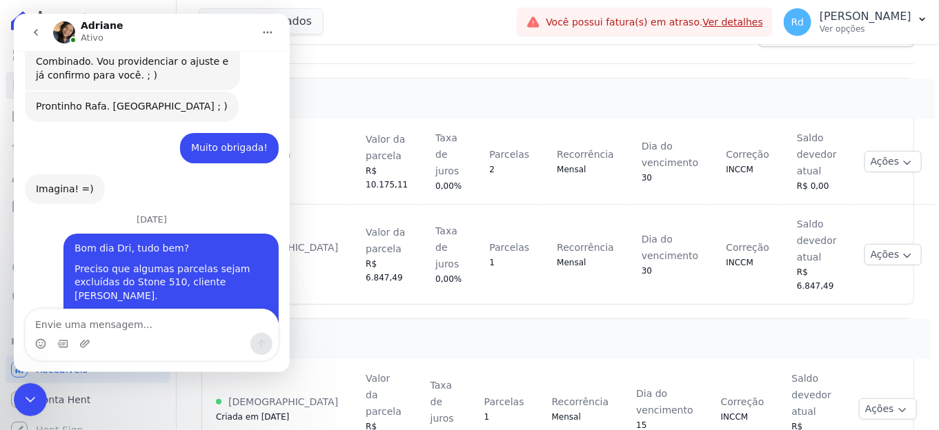
scroll to position [0, 0]
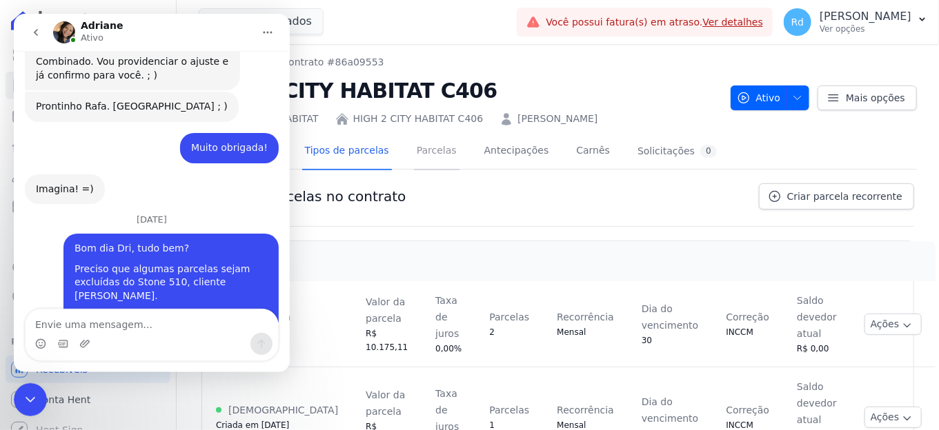
click at [415, 153] on link "Parcelas" at bounding box center [437, 152] width 46 height 37
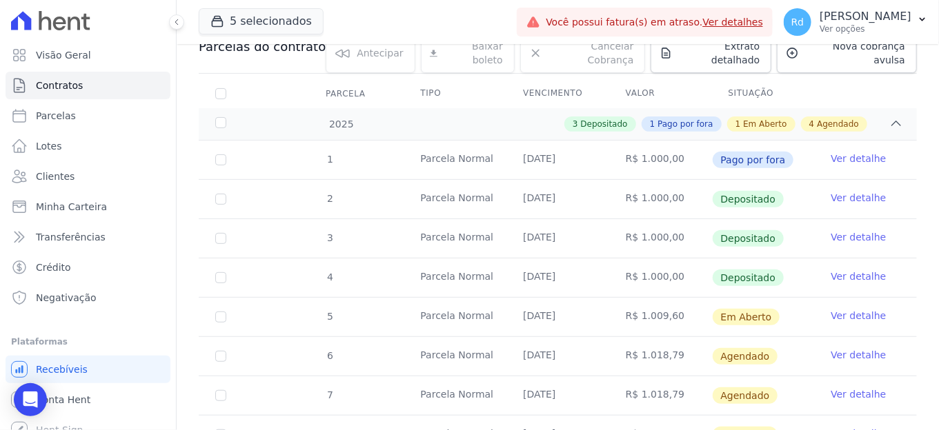
scroll to position [284, 0]
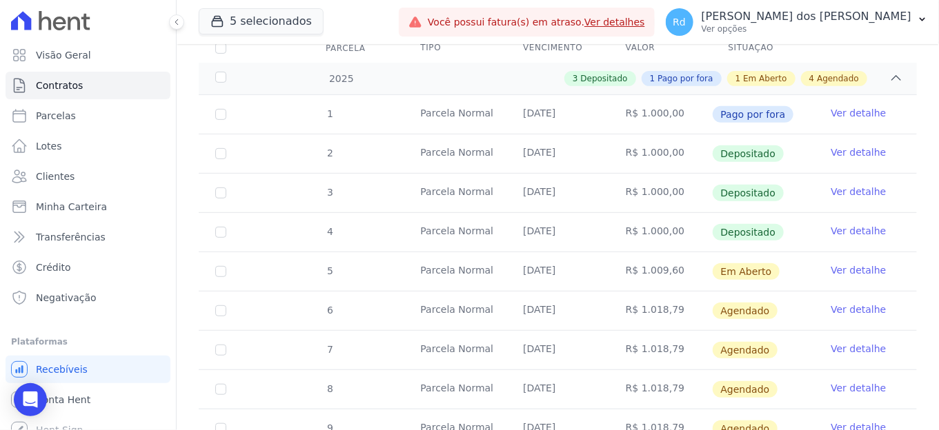
scroll to position [130, 0]
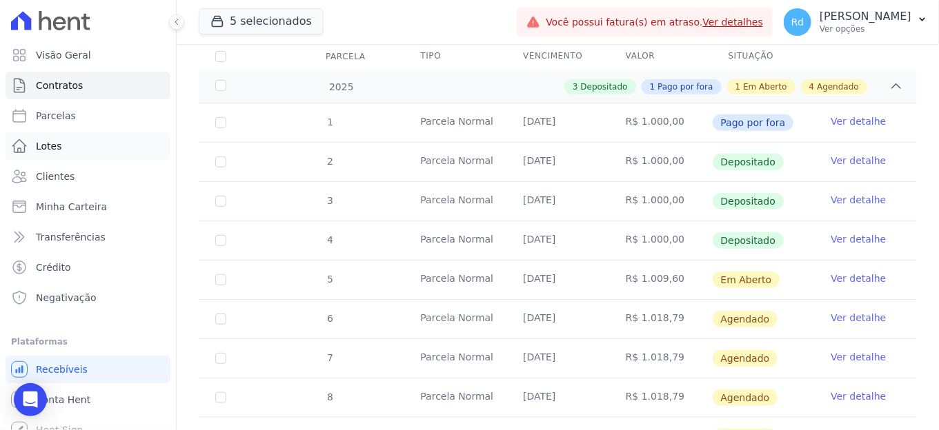
scroll to position [153, 0]
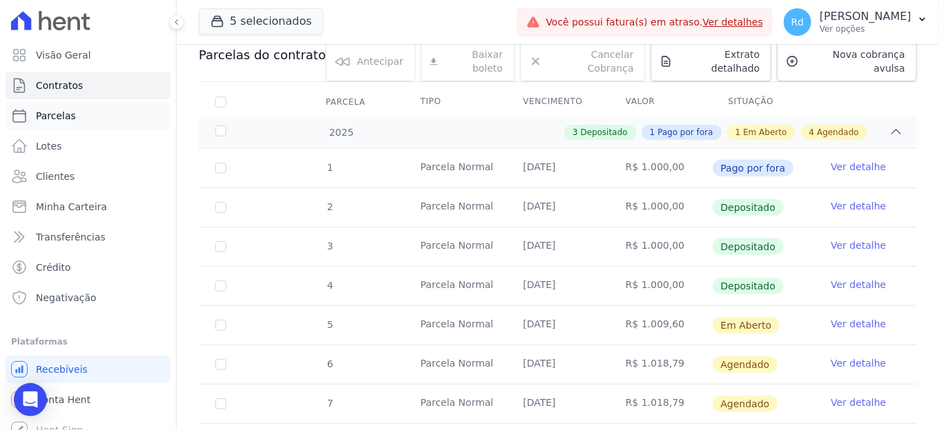
click at [97, 122] on link "Parcelas" at bounding box center [88, 116] width 165 height 28
select select
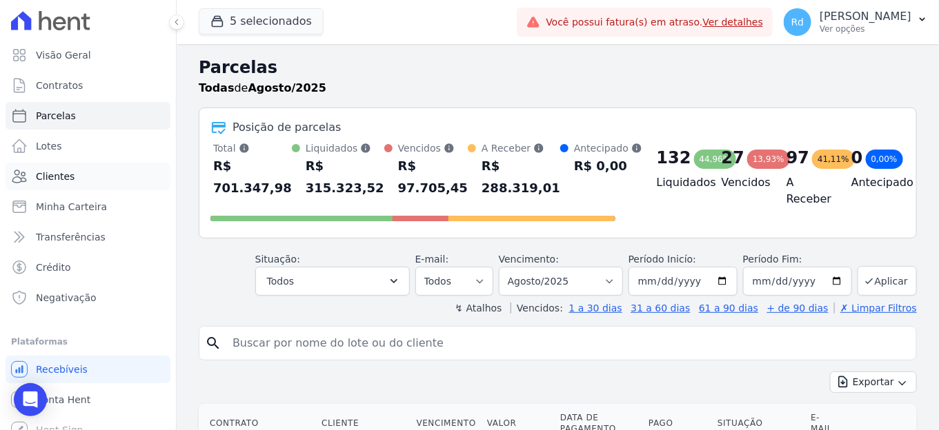
click at [50, 175] on span "Clientes" at bounding box center [55, 177] width 39 height 14
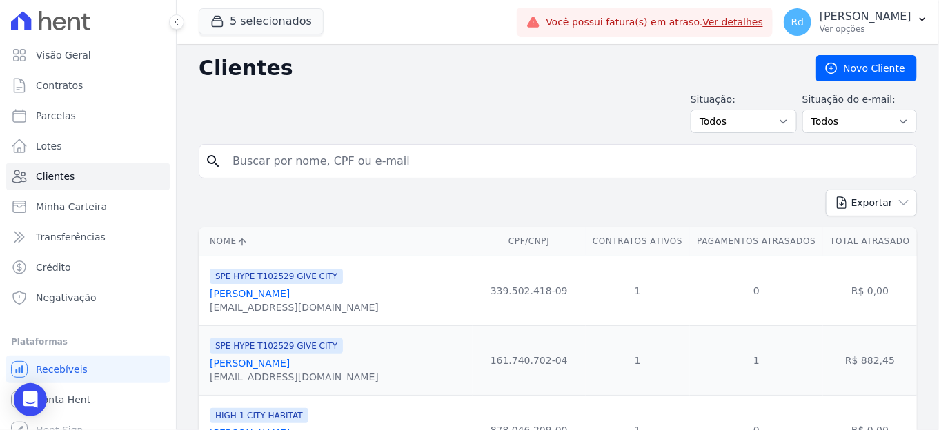
click at [259, 161] on input "search" at bounding box center [567, 162] width 686 height 28
paste input "Alexandre Medeiros Rocha"
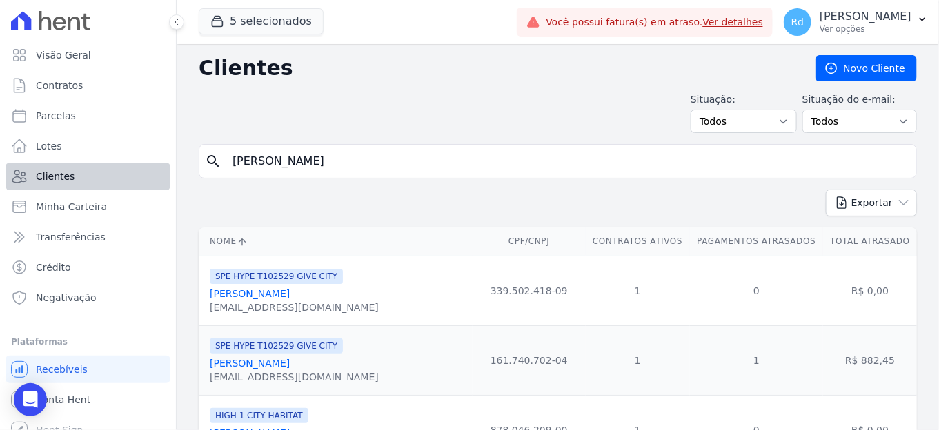
type input "Alexandre Medeiros Rocha"
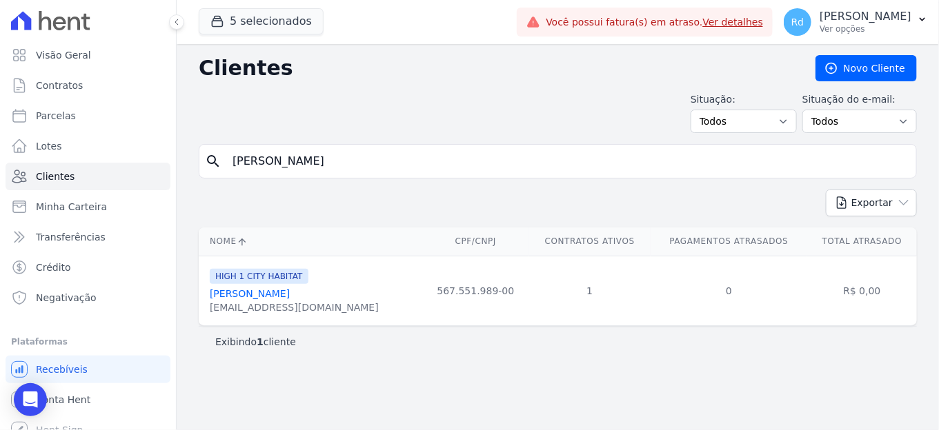
click at [278, 292] on link "Alexandre Medeiros Rocha" at bounding box center [250, 293] width 80 height 11
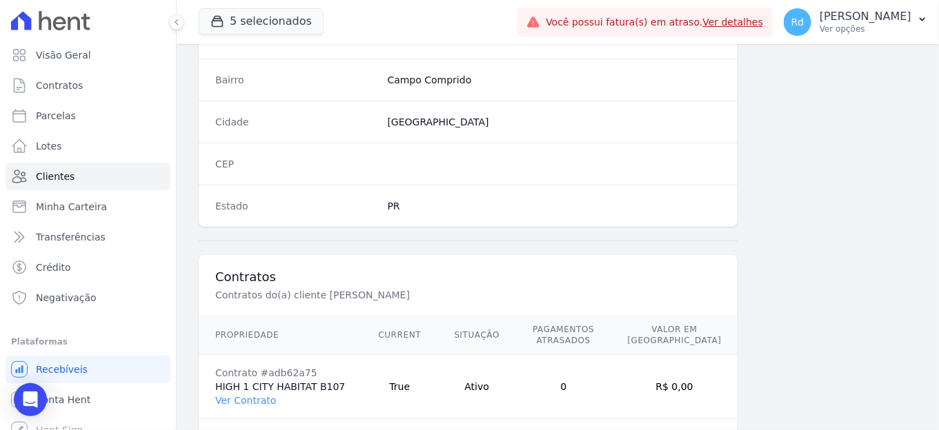
scroll to position [865, 0]
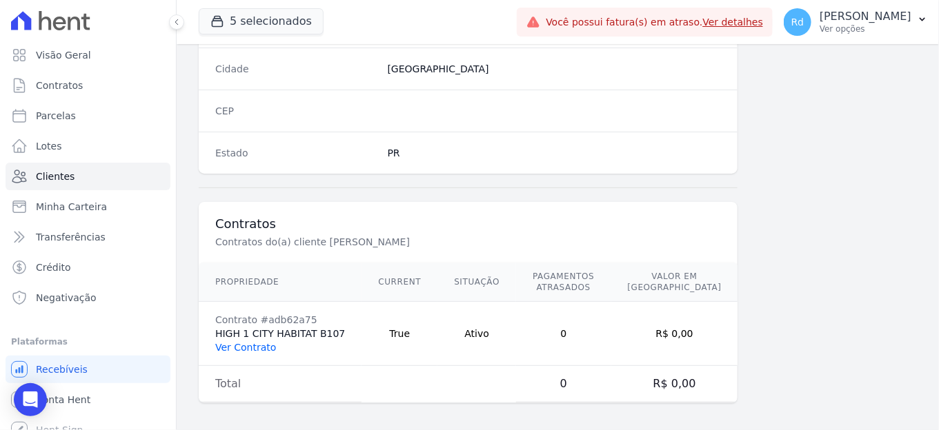
click at [261, 344] on link "Ver Contrato" at bounding box center [245, 347] width 61 height 11
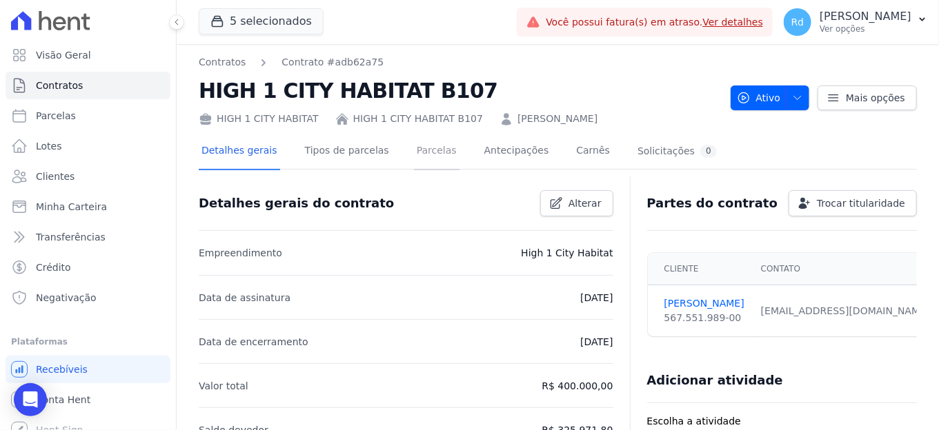
click at [428, 152] on link "Parcelas" at bounding box center [437, 152] width 46 height 37
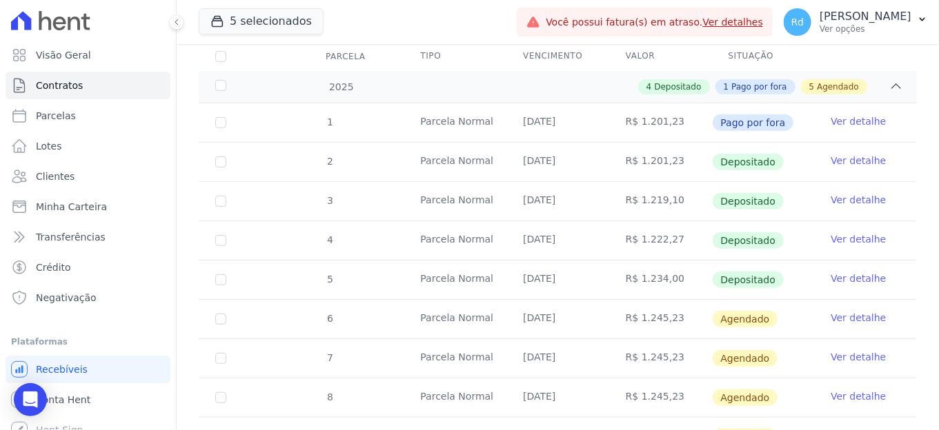
scroll to position [230, 0]
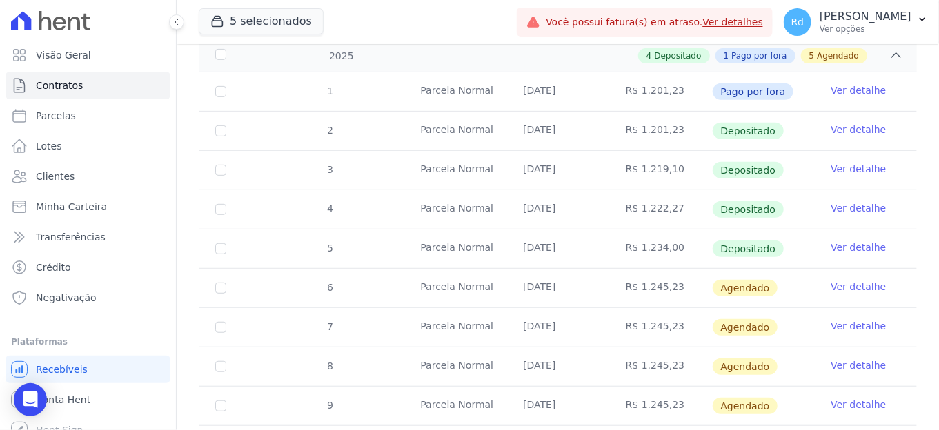
click at [846, 280] on link "Ver detalhe" at bounding box center [858, 287] width 55 height 14
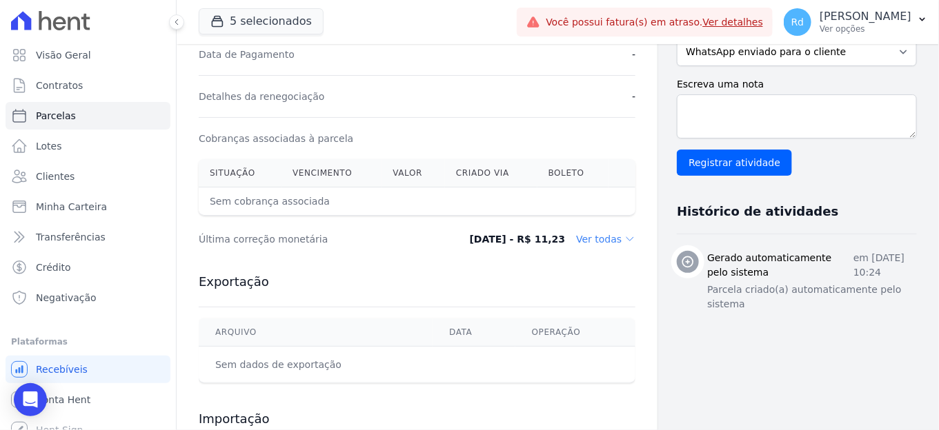
scroll to position [77, 0]
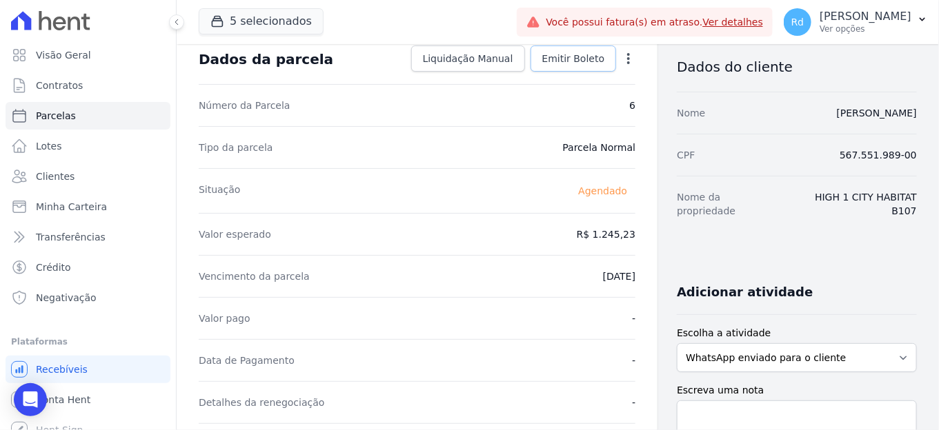
click at [574, 59] on span "Emitir Boleto" at bounding box center [573, 59] width 63 height 14
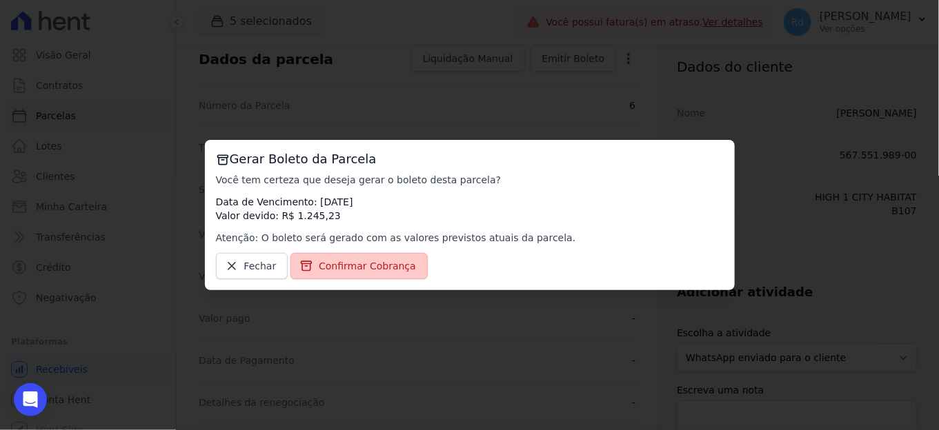
click at [407, 260] on link "Confirmar Cobrança" at bounding box center [358, 266] width 137 height 26
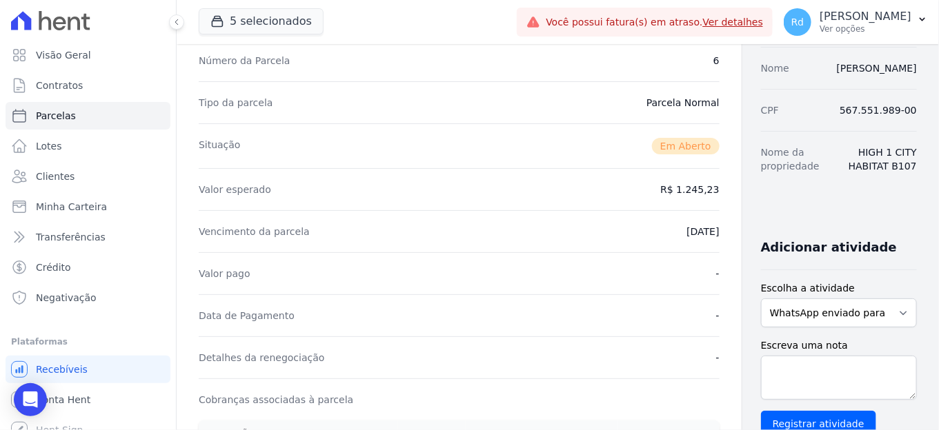
scroll to position [230, 0]
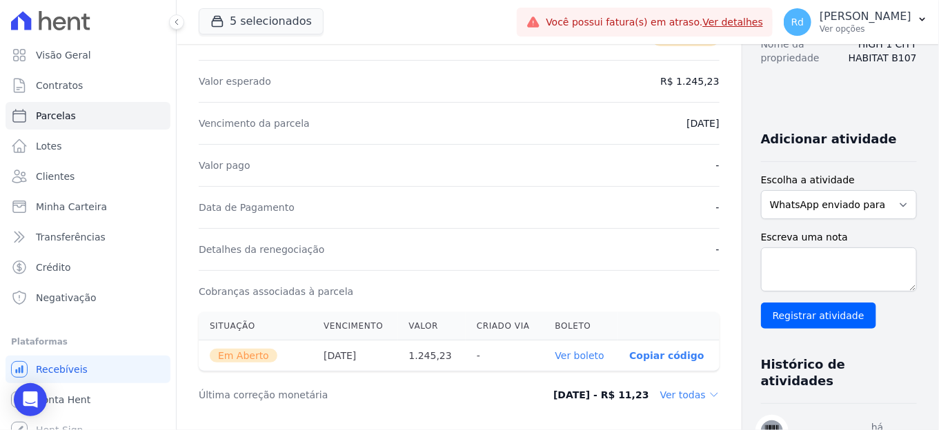
click at [555, 350] on link "Ver boleto" at bounding box center [579, 355] width 49 height 11
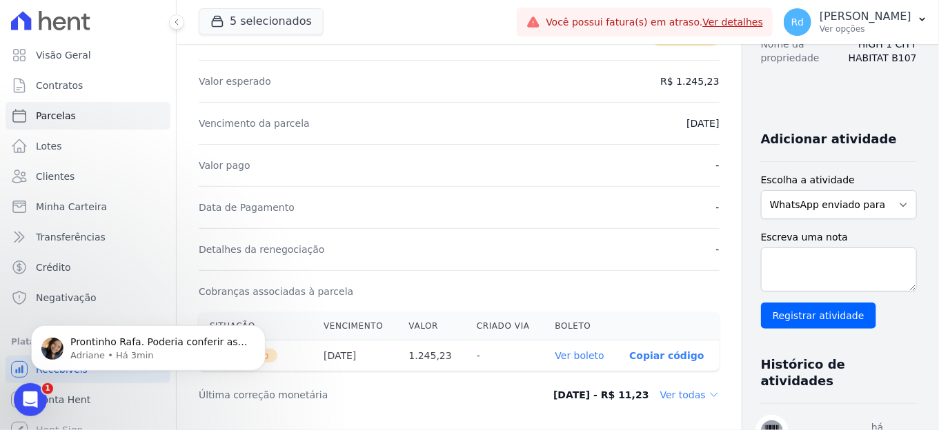
scroll to position [0, 0]
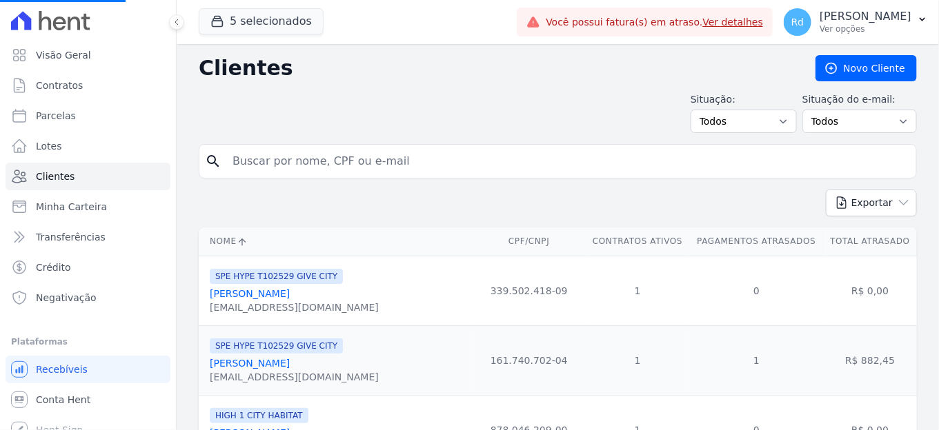
select select
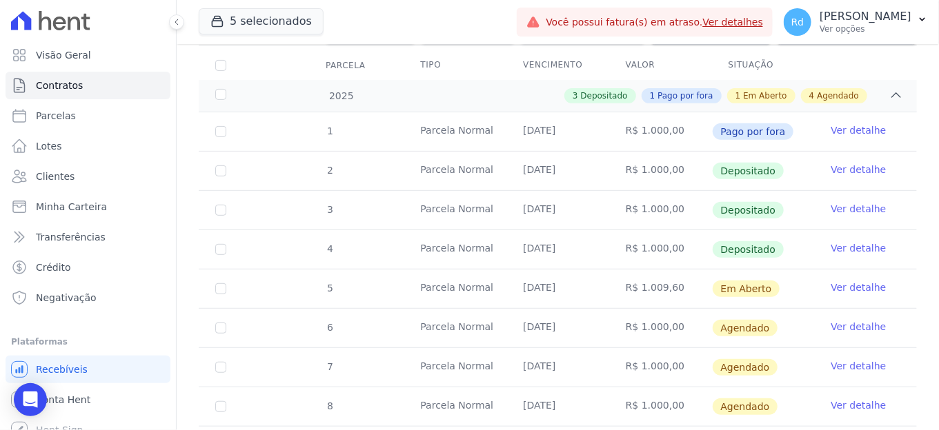
scroll to position [284, 0]
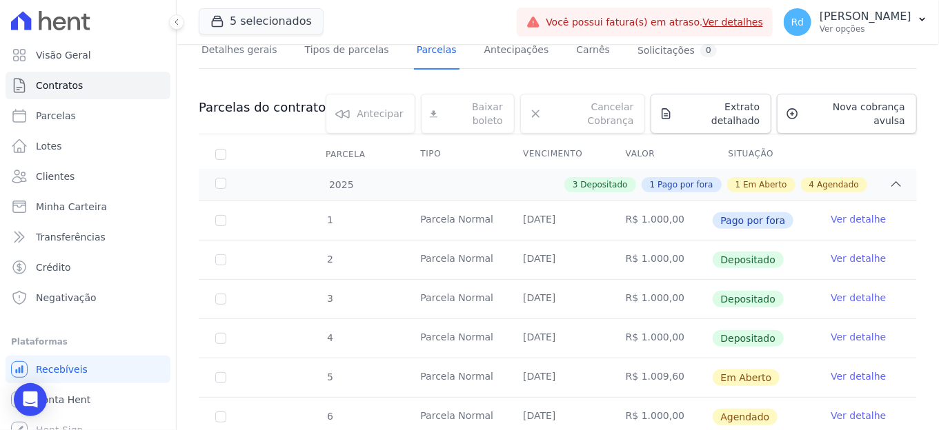
scroll to position [230, 0]
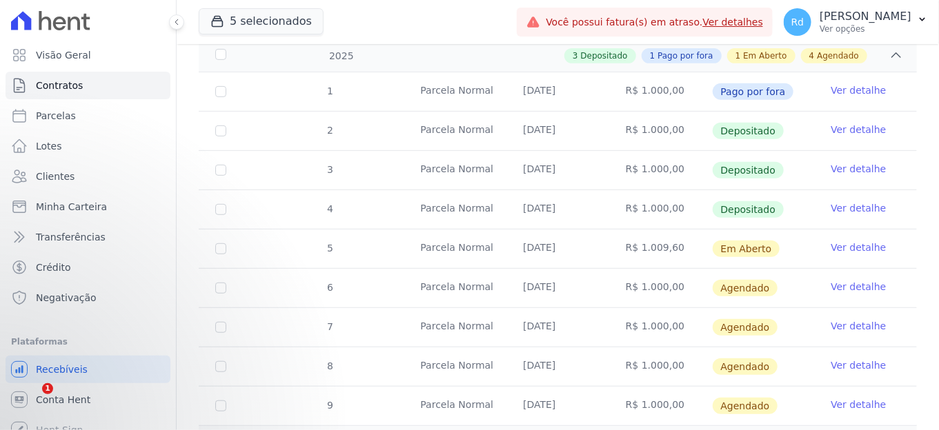
click at [855, 241] on link "Ver detalhe" at bounding box center [858, 248] width 55 height 14
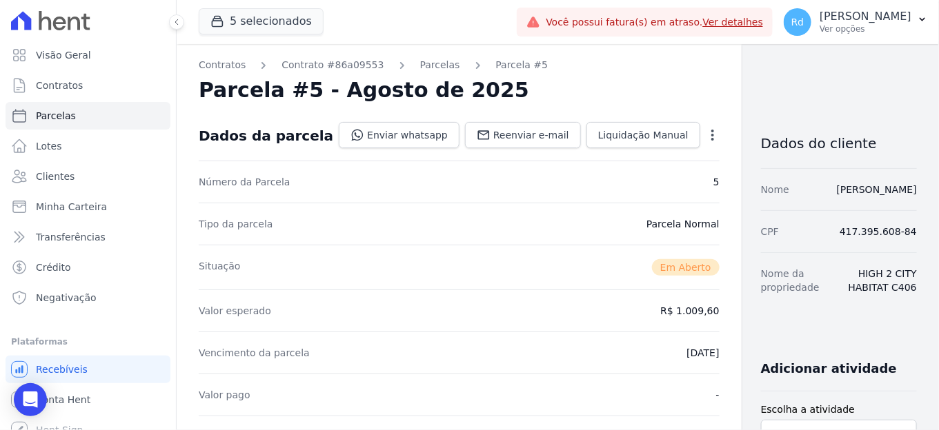
click at [706, 142] on div "Open options" at bounding box center [713, 136] width 14 height 17
click at [706, 132] on icon "button" at bounding box center [713, 135] width 14 height 14
click at [602, 176] on link "Cancelar Cobrança" at bounding box center [653, 178] width 121 height 25
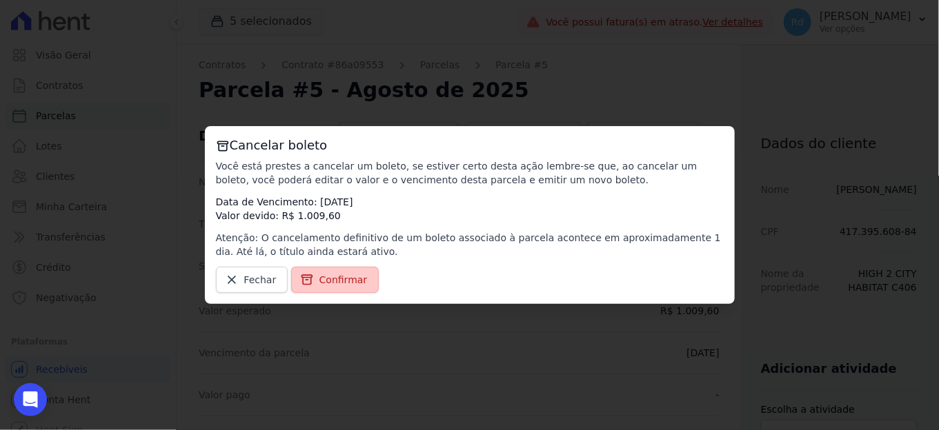
click at [328, 272] on link "Confirmar" at bounding box center [335, 280] width 88 height 26
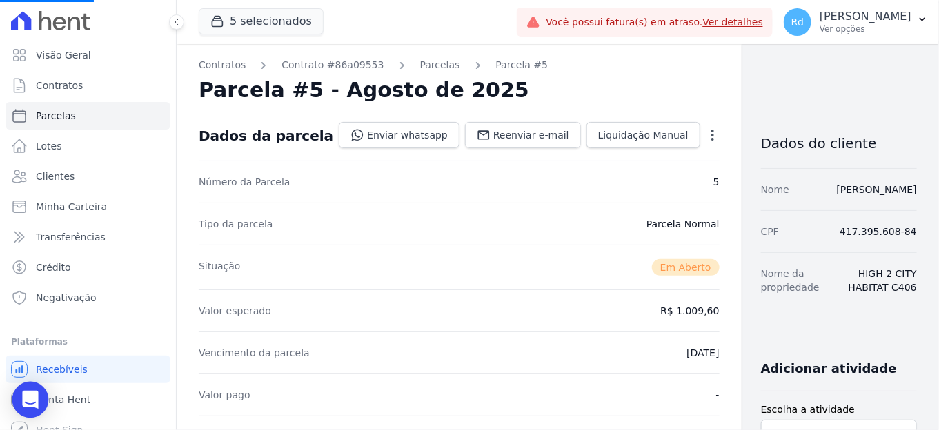
click at [29, 412] on div "Open Intercom Messenger" at bounding box center [30, 400] width 37 height 37
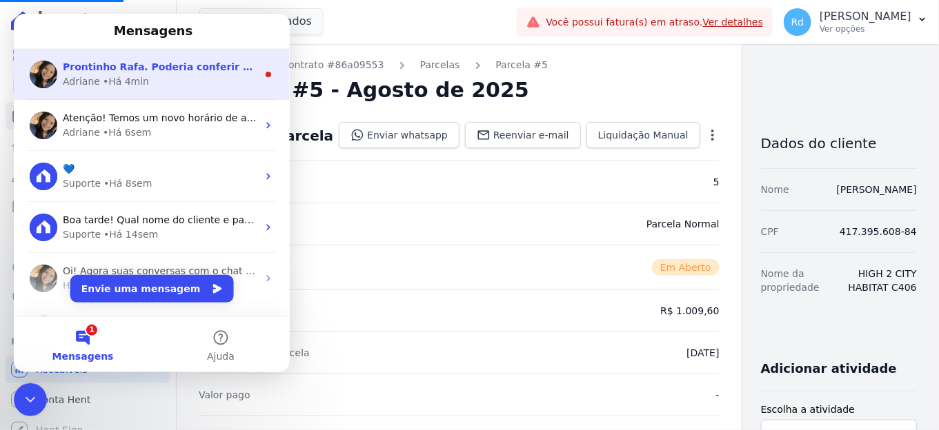
click at [134, 71] on span "Prontinho Rafa. Poderia conferir as atualizações por favor? = )" at bounding box center [234, 66] width 342 height 11
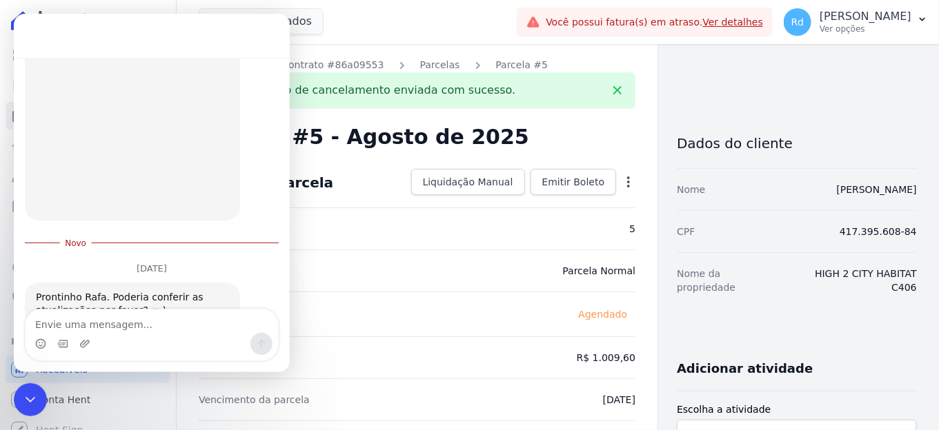
scroll to position [215, 0]
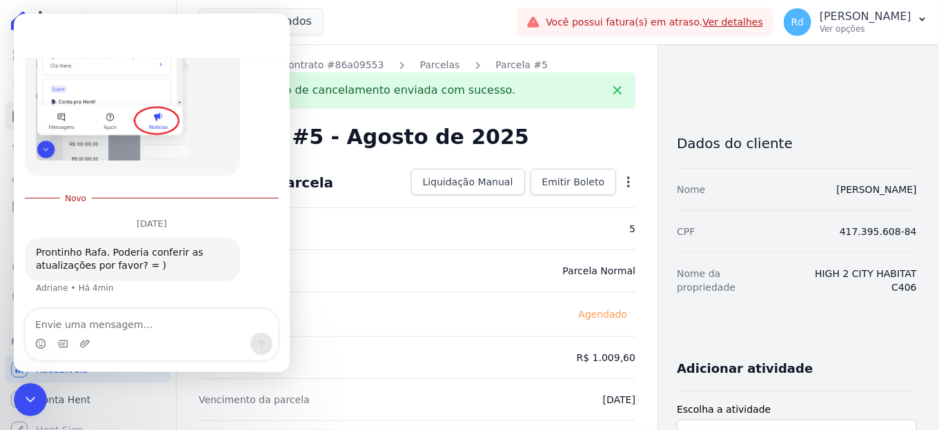
click at [81, 307] on div "Prontinho Rafa. Poderia conferir as atualizações por favor? = ) [PERSON_NAME] •…" at bounding box center [152, 275] width 254 height 74
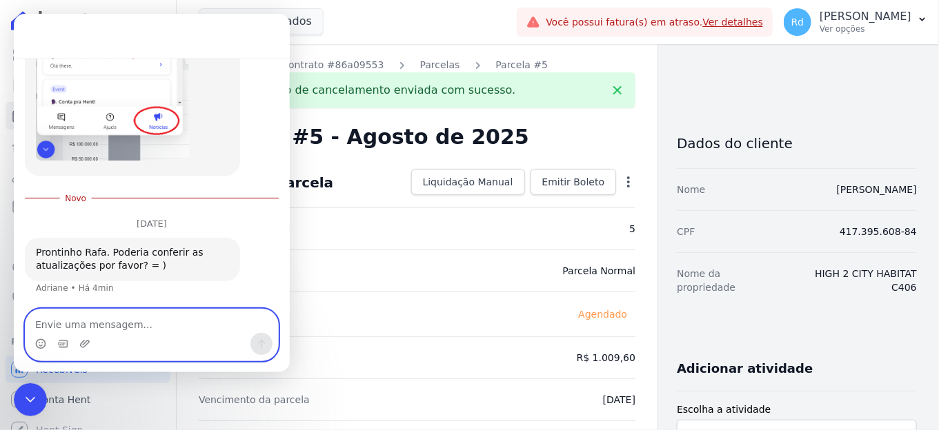
click at [80, 317] on textarea "Envie uma mensagem..." at bounding box center [152, 321] width 252 height 23
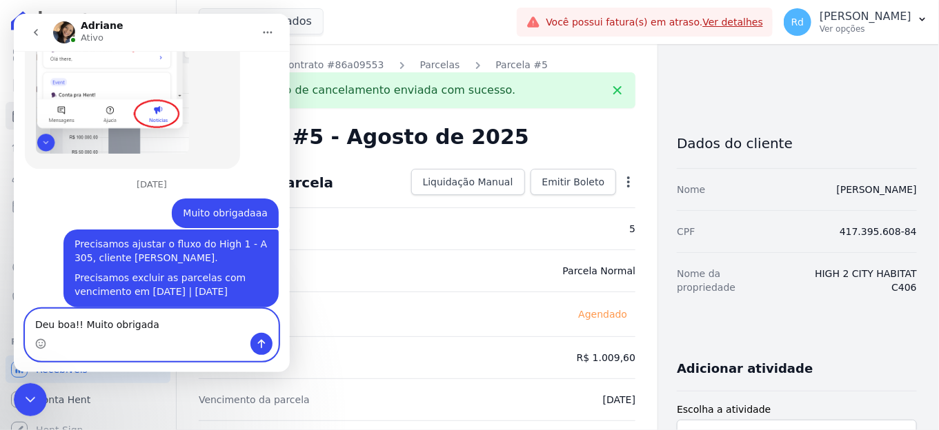
type textarea "Deu boa!! Muito obrigadaa"
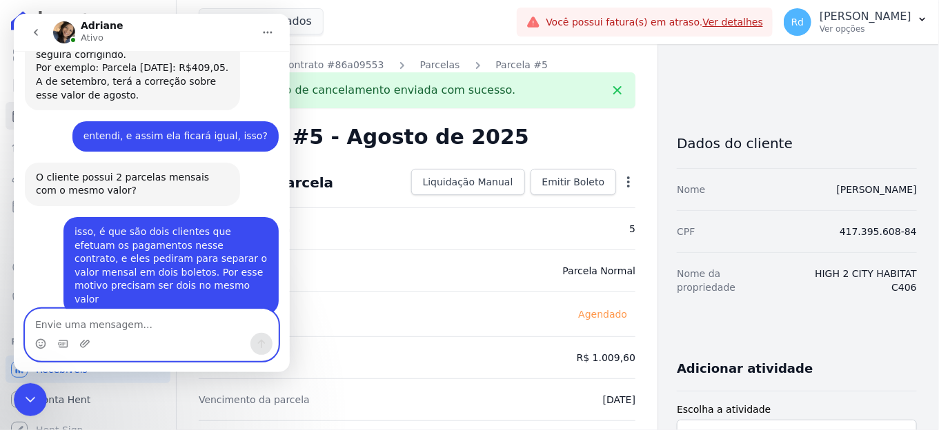
scroll to position [14366, 0]
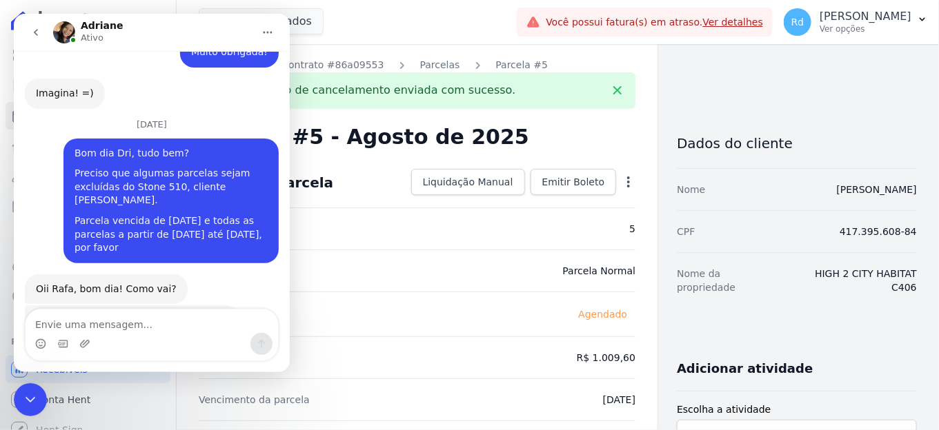
click at [550, 135] on div "Parcela #5 - Agosto de 2025" at bounding box center [417, 137] width 437 height 25
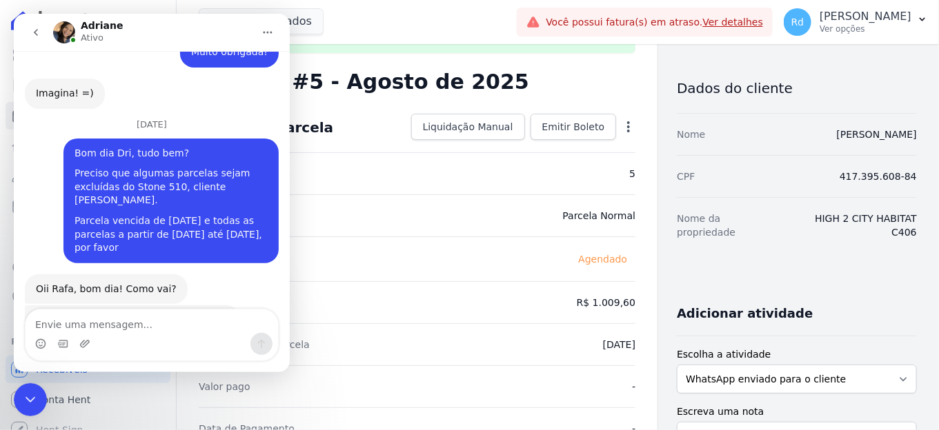
scroll to position [0, 0]
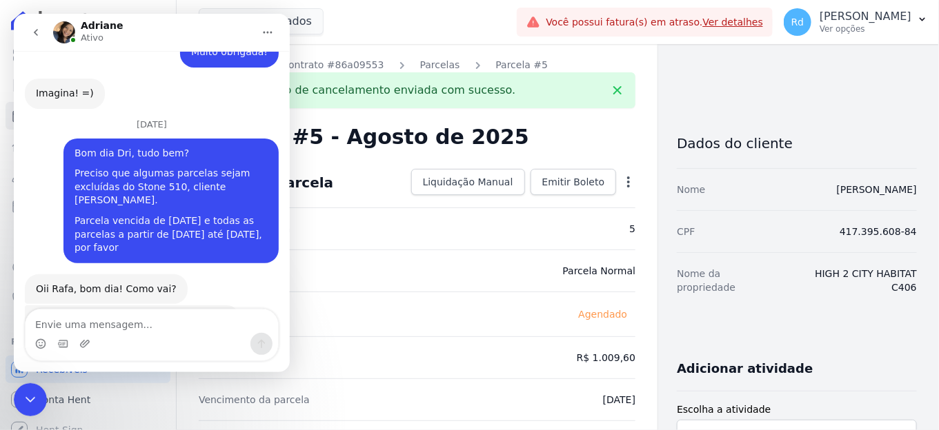
click at [626, 173] on div "Open options Alterar [GEOGRAPHIC_DATA]" at bounding box center [625, 183] width 19 height 23
click at [626, 175] on icon "button" at bounding box center [629, 182] width 14 height 14
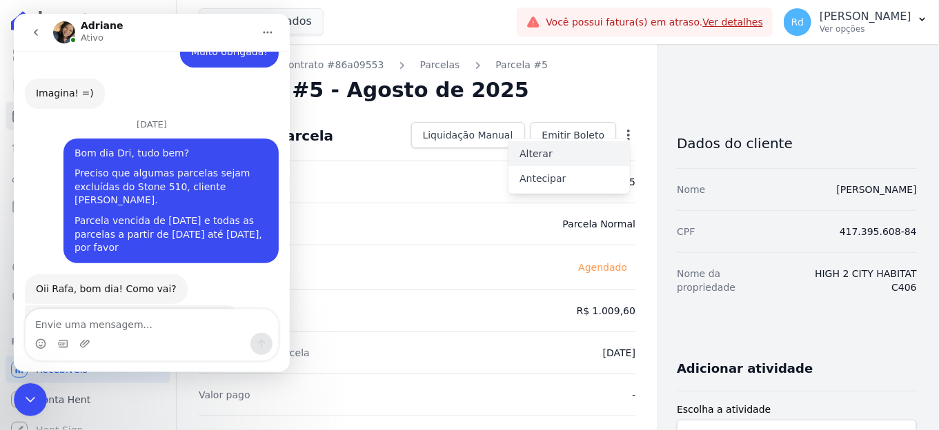
click at [585, 159] on link "Alterar" at bounding box center [568, 153] width 121 height 25
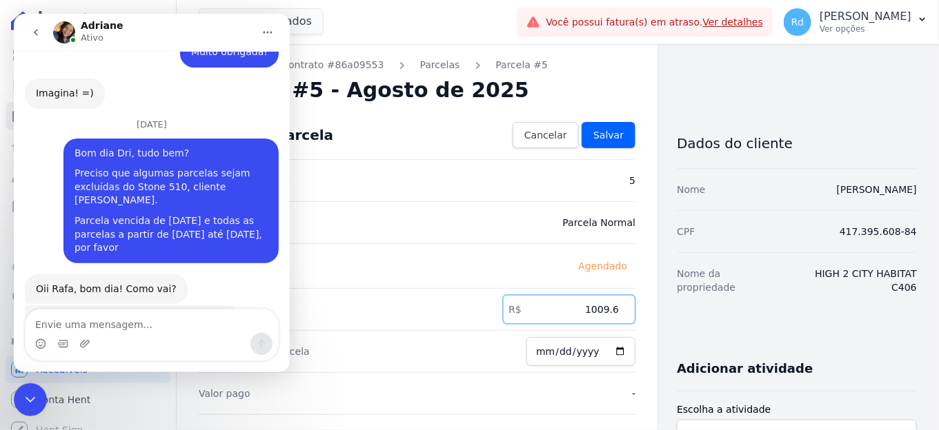
drag, startPoint x: 577, startPoint y: 310, endPoint x: 686, endPoint y: 299, distance: 109.5
type input "1"
type input "1.0"
type input "1000.00"
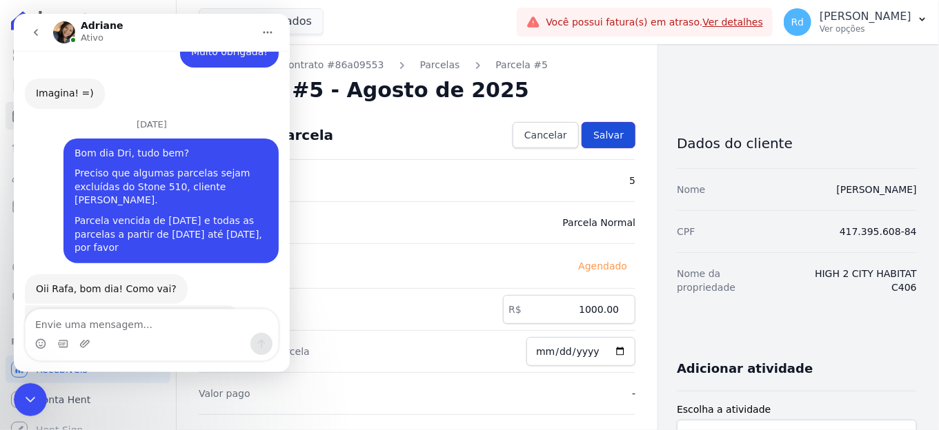
click at [610, 134] on span "Salvar" at bounding box center [608, 135] width 30 height 14
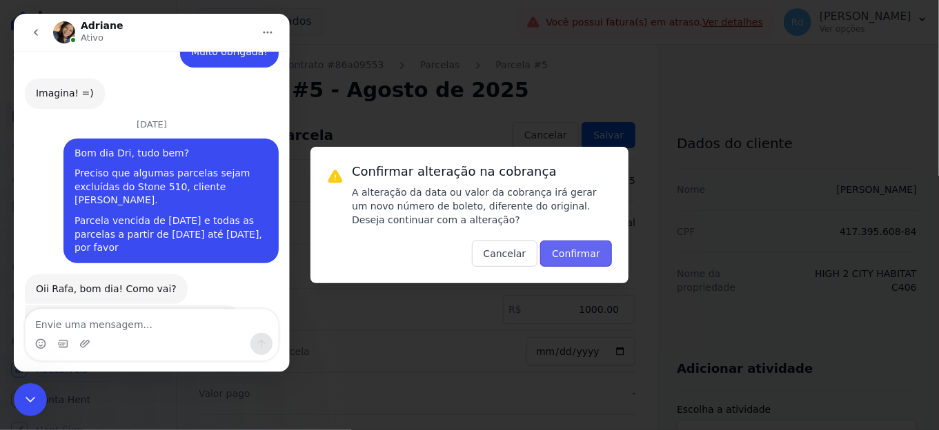
click at [586, 245] on button "Confirmar" at bounding box center [576, 254] width 72 height 26
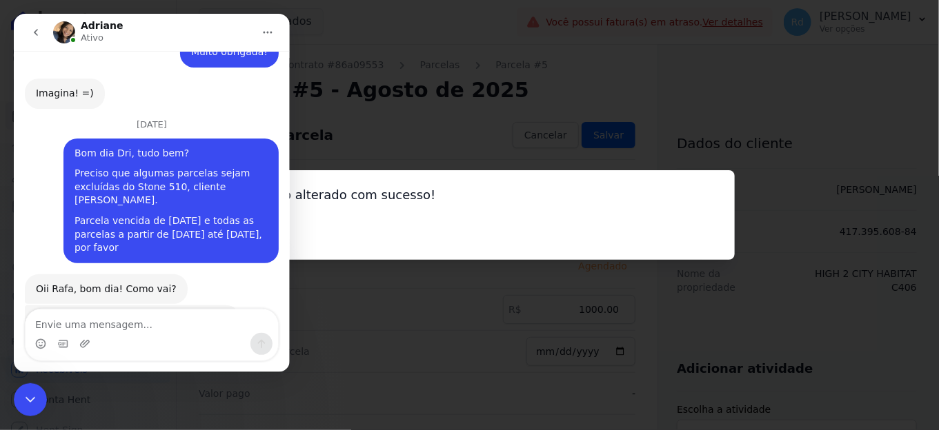
click at [33, 390] on div "Encerramento do Messenger da Intercom" at bounding box center [30, 399] width 33 height 33
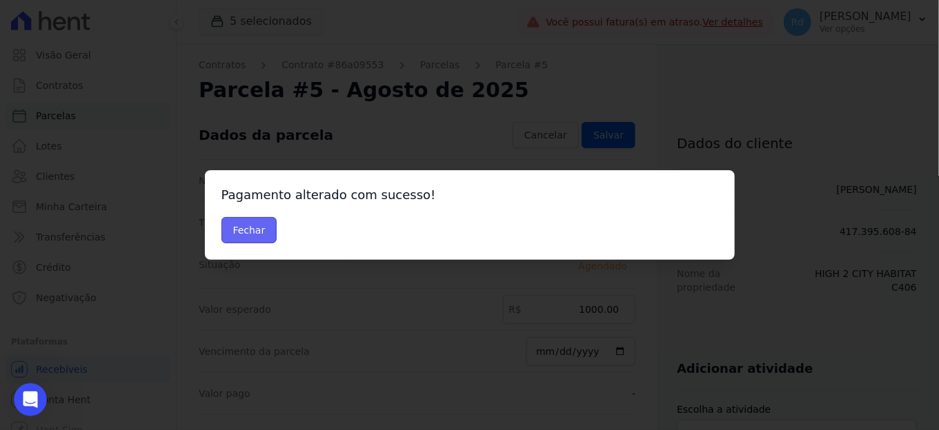
click at [226, 229] on button "Fechar" at bounding box center [249, 230] width 56 height 26
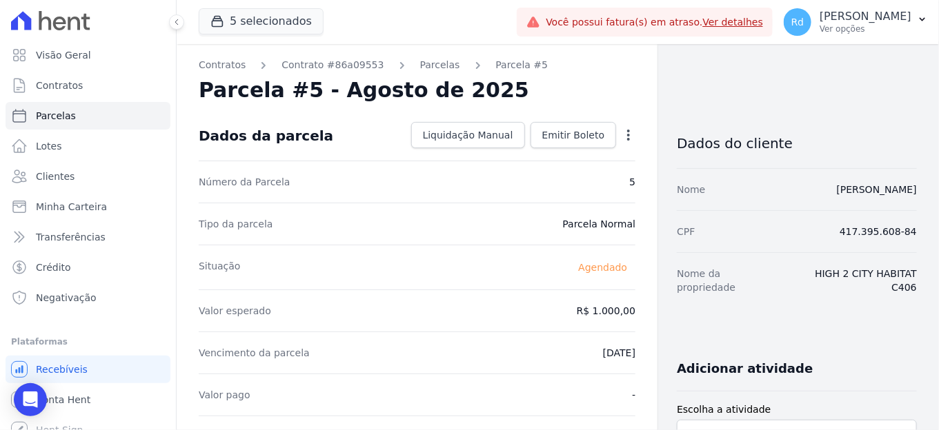
click at [574, 121] on div "Dados da parcela Liquidação Manual Liquidação Manual Data de Pagamento 2025-08-…" at bounding box center [417, 136] width 437 height 50
click at [573, 125] on link "Emitir Boleto" at bounding box center [573, 135] width 86 height 26
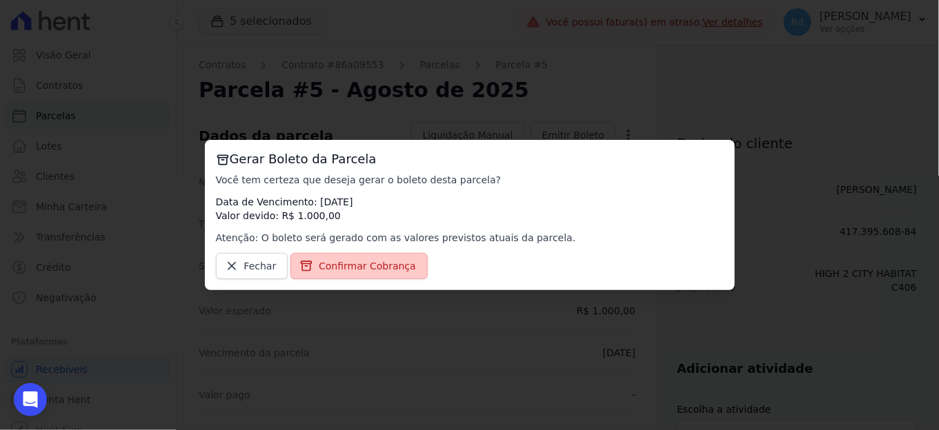
click at [371, 260] on span "Confirmar Cobrança" at bounding box center [367, 266] width 97 height 14
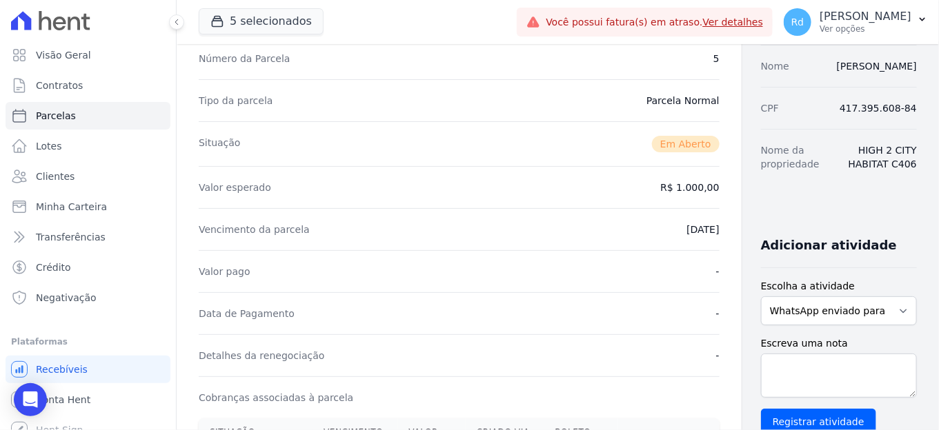
scroll to position [306, 0]
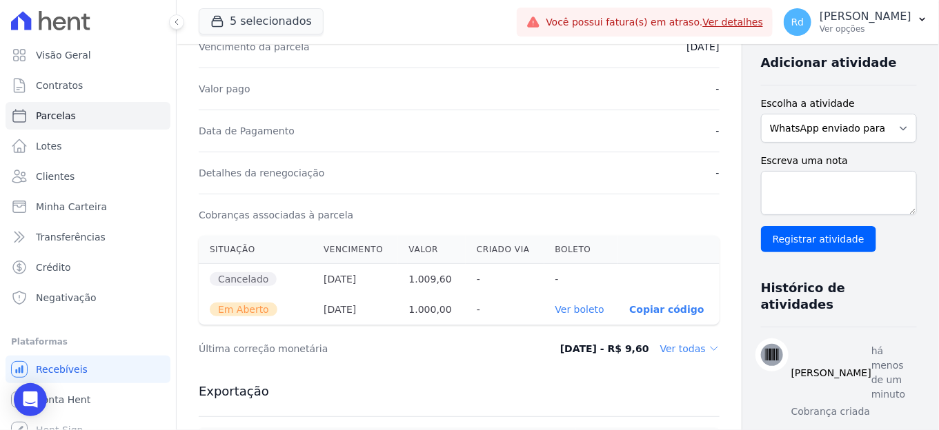
click at [560, 304] on link "Ver boleto" at bounding box center [579, 309] width 49 height 11
